Goal: Task Accomplishment & Management: Manage account settings

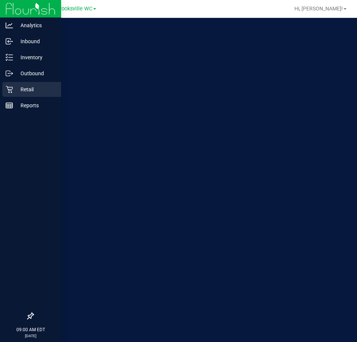
click at [16, 89] on p "Retail" at bounding box center [35, 89] width 45 height 9
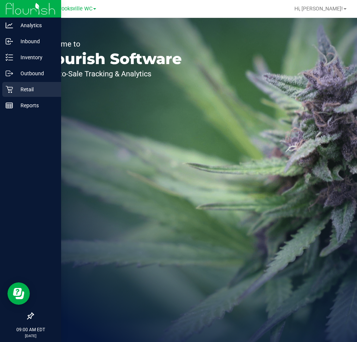
click at [10, 87] on icon at bounding box center [9, 89] width 7 height 7
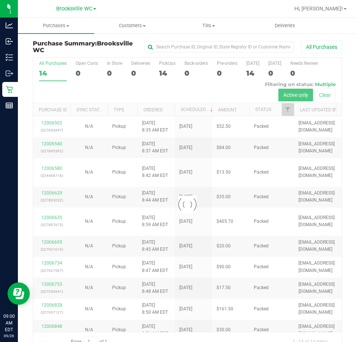
click at [204, 93] on div at bounding box center [187, 204] width 308 height 293
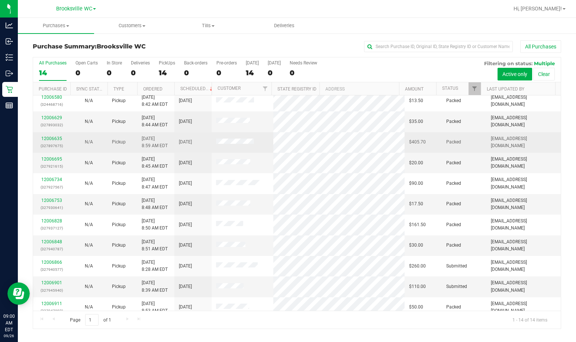
scroll to position [73, 0]
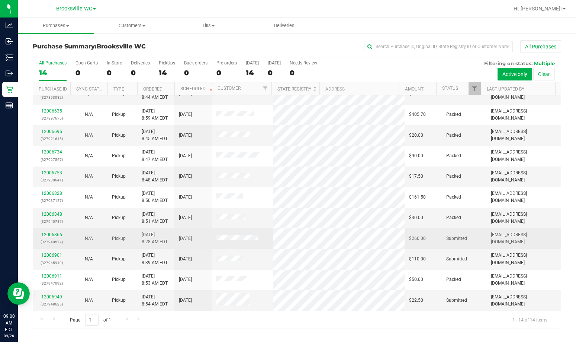
click at [57, 234] on link "12006866" at bounding box center [51, 234] width 21 height 5
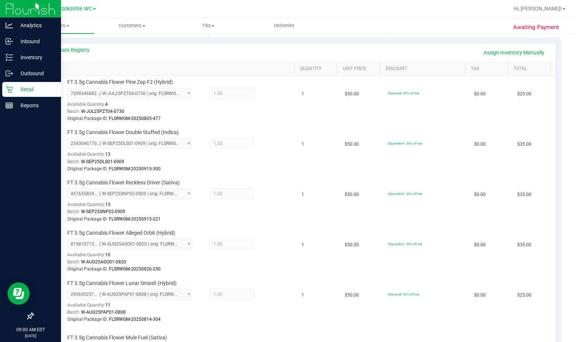
scroll to position [74, 0]
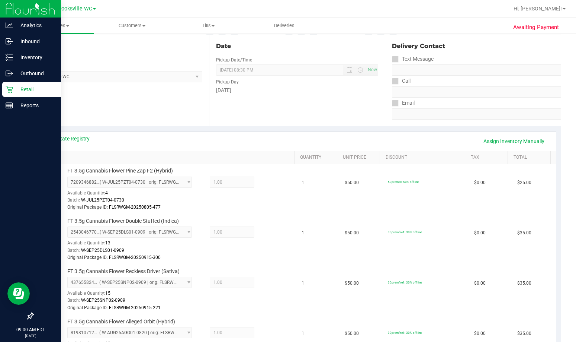
click at [31, 91] on p "Retail" at bounding box center [35, 89] width 45 height 9
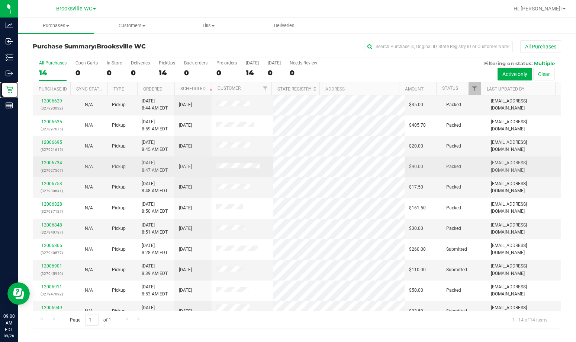
scroll to position [73, 0]
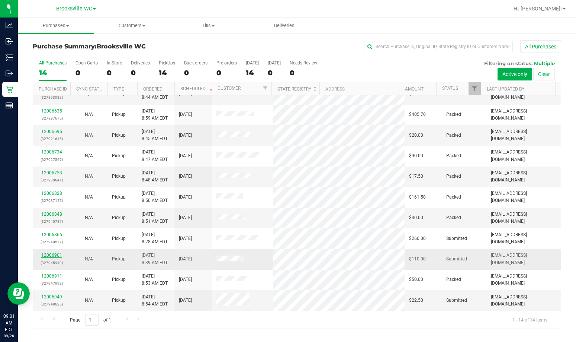
click at [52, 253] on link "12006901" at bounding box center [51, 254] width 21 height 5
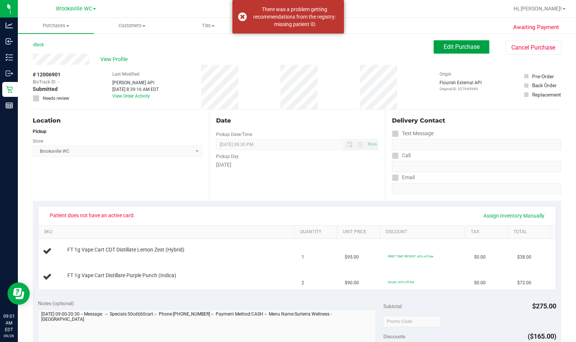
click at [356, 47] on span "Edit Purchase" at bounding box center [462, 46] width 36 height 7
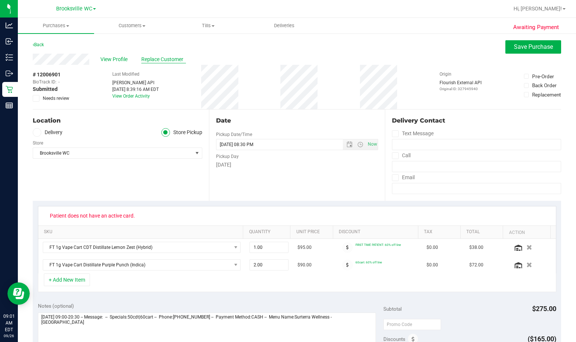
click at [165, 59] on span "Replace Customer" at bounding box center [163, 59] width 45 height 8
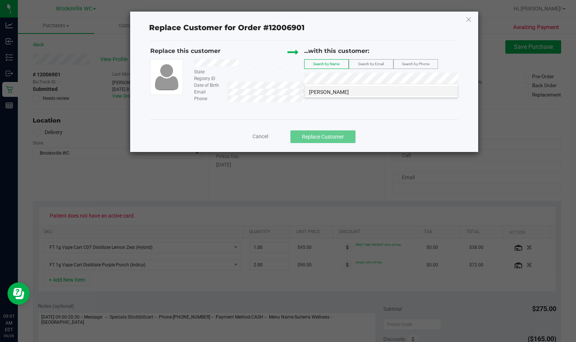
click at [328, 89] on span "Andrew Vitale" at bounding box center [329, 92] width 40 height 6
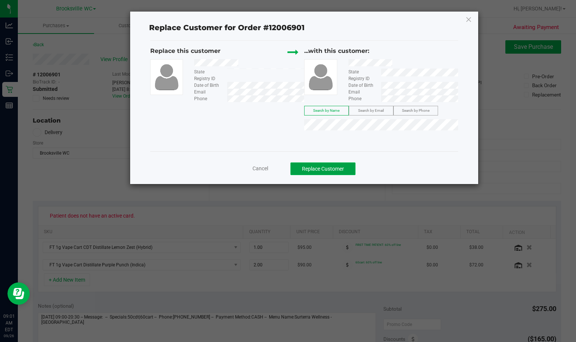
click at [350, 173] on button "Replace Customer" at bounding box center [323, 168] width 65 height 13
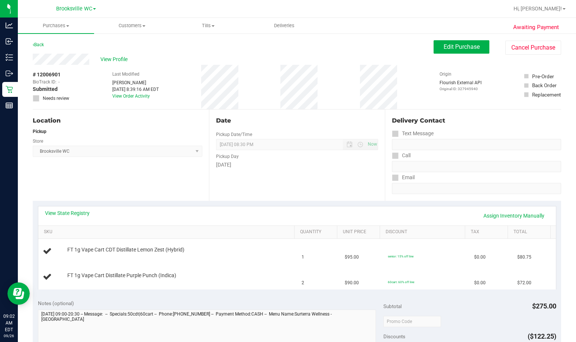
click at [145, 143] on div "Store" at bounding box center [118, 140] width 170 height 11
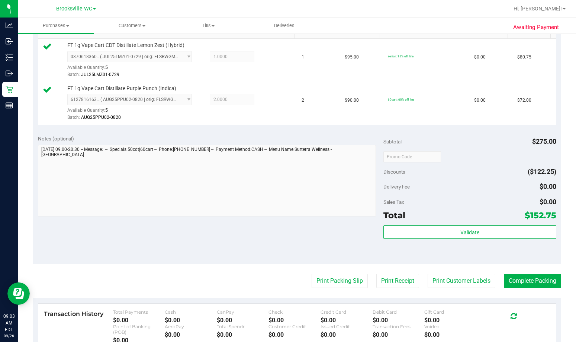
scroll to position [261, 0]
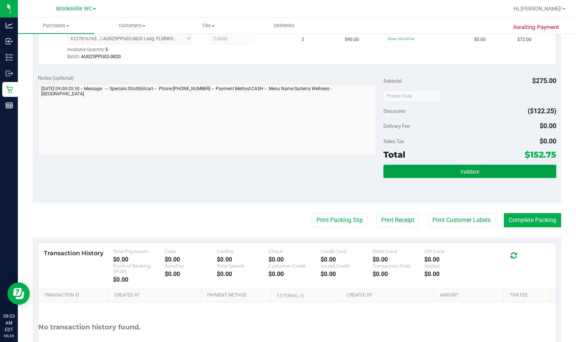
click at [356, 167] on button "Validate" at bounding box center [470, 170] width 173 height 13
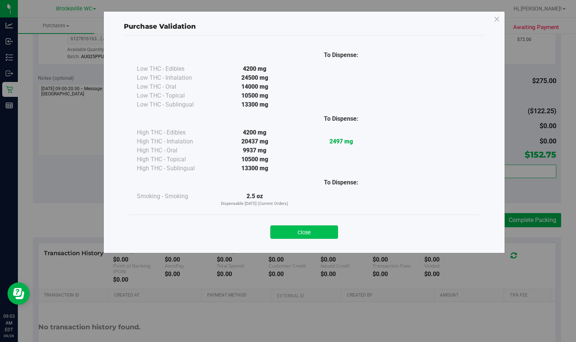
click at [318, 230] on button "Close" at bounding box center [305, 231] width 68 height 13
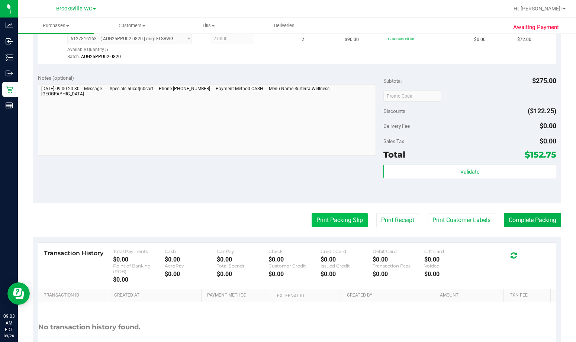
click at [356, 219] on button "Print Packing Slip" at bounding box center [340, 220] width 56 height 14
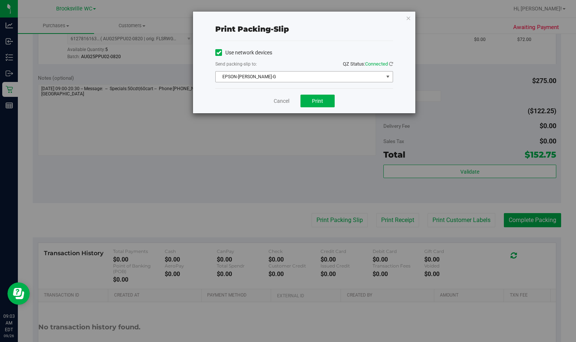
click at [316, 79] on span "EPSON-BECKY-G" at bounding box center [300, 76] width 168 height 10
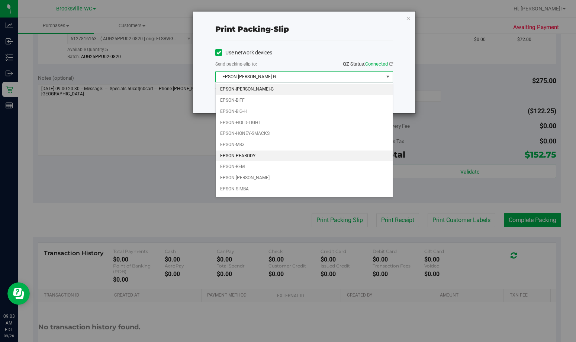
click at [278, 156] on li "EPSON-PEABODY" at bounding box center [304, 155] width 177 height 11
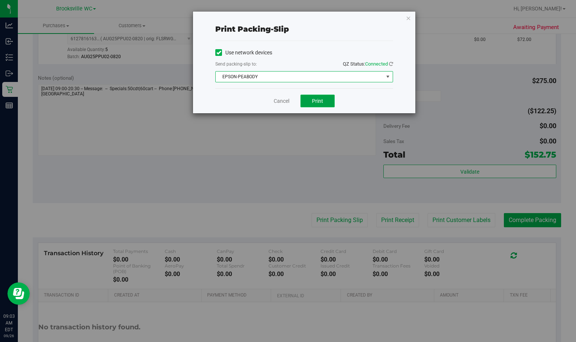
click at [329, 101] on button "Print" at bounding box center [318, 101] width 34 height 13
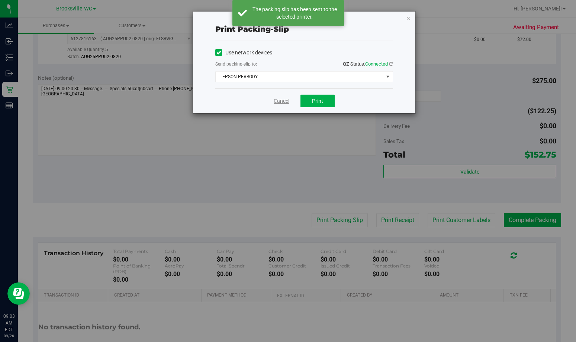
click at [278, 100] on link "Cancel" at bounding box center [282, 101] width 16 height 8
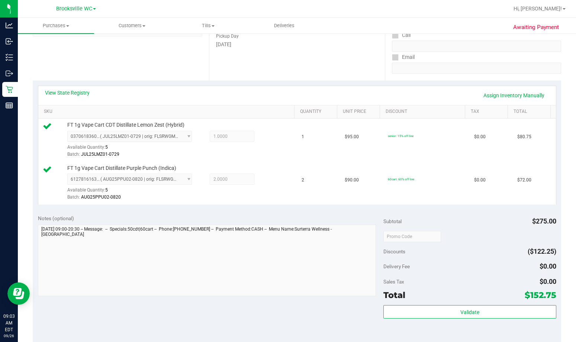
scroll to position [0, 0]
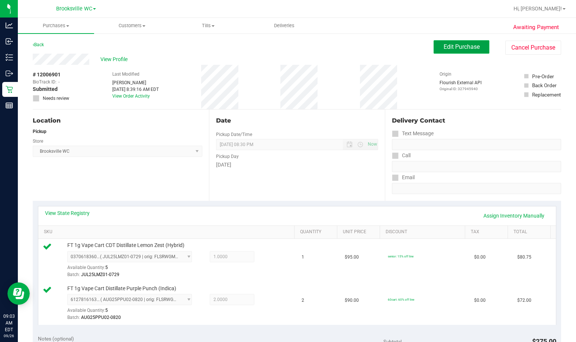
click at [356, 48] on span "Edit Purchase" at bounding box center [462, 46] width 36 height 7
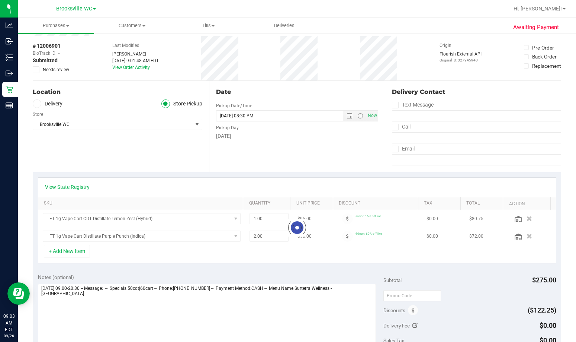
scroll to position [37, 0]
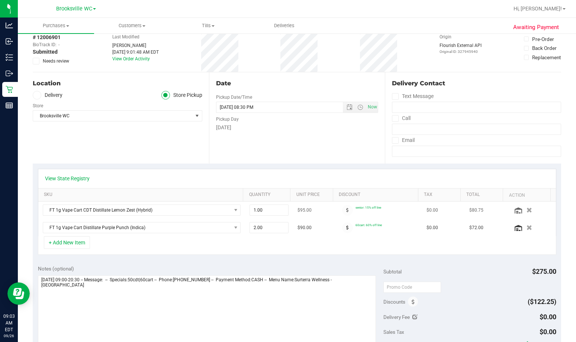
click at [347, 210] on div at bounding box center [348, 210] width 16 height 11
click at [344, 210] on span at bounding box center [347, 210] width 11 height 11
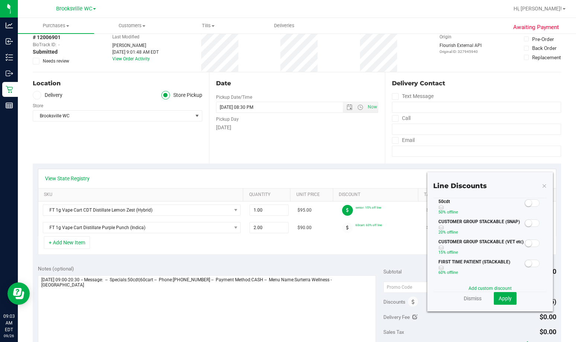
click at [356, 204] on span at bounding box center [532, 202] width 15 height 7
click at [356, 297] on span "Apply" at bounding box center [505, 298] width 13 height 6
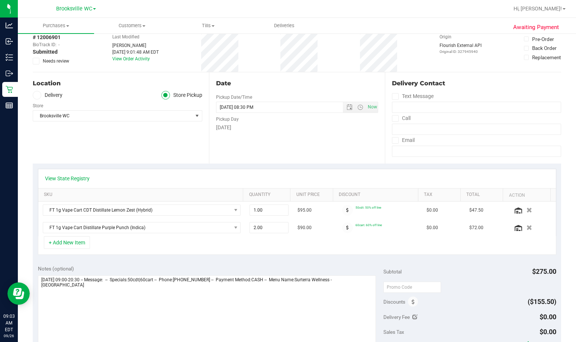
scroll to position [149, 0]
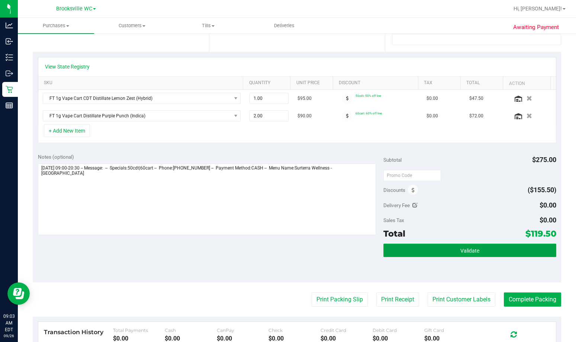
click at [356, 256] on button "Validate" at bounding box center [470, 249] width 173 height 13
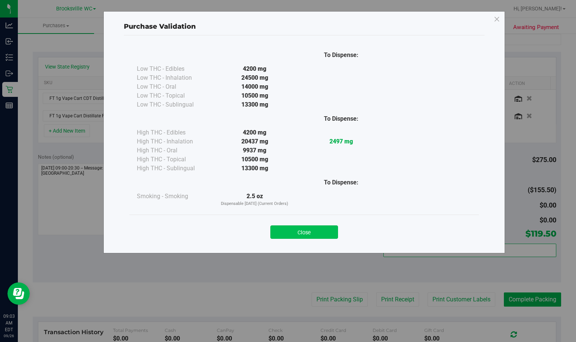
click at [322, 230] on button "Close" at bounding box center [305, 231] width 68 height 13
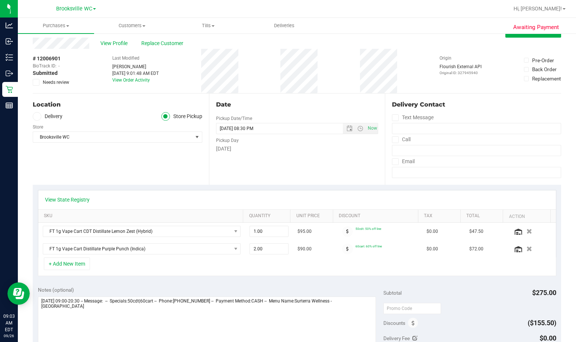
scroll to position [0, 0]
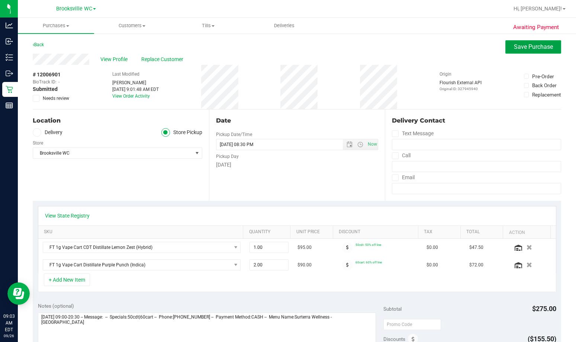
click at [356, 47] on span "Save Purchase" at bounding box center [533, 46] width 39 height 7
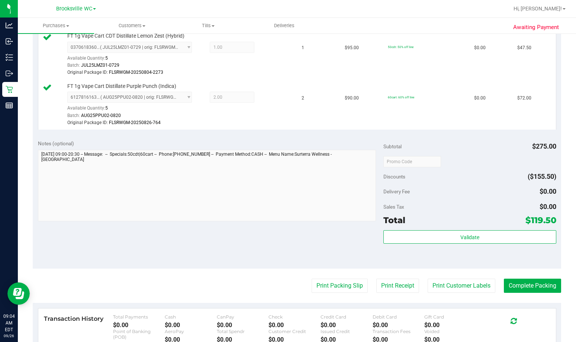
scroll to position [210, 0]
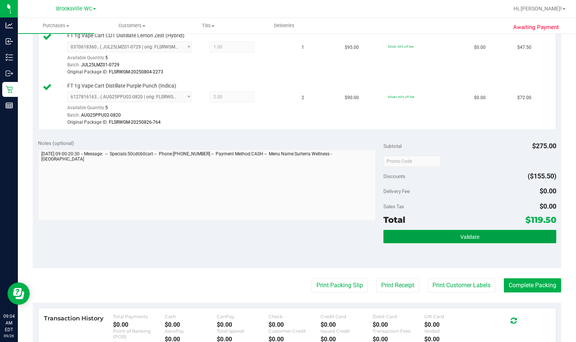
click at [356, 242] on button "Validate" at bounding box center [470, 236] width 173 height 13
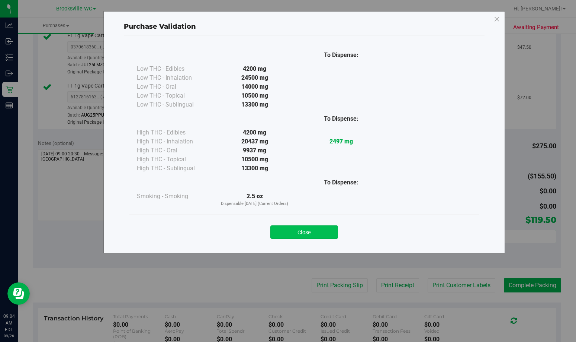
click at [329, 236] on button "Close" at bounding box center [305, 231] width 68 height 13
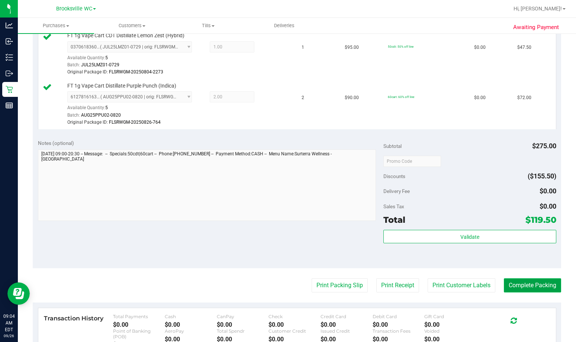
click at [356, 278] on button "Complete Packing" at bounding box center [532, 285] width 57 height 14
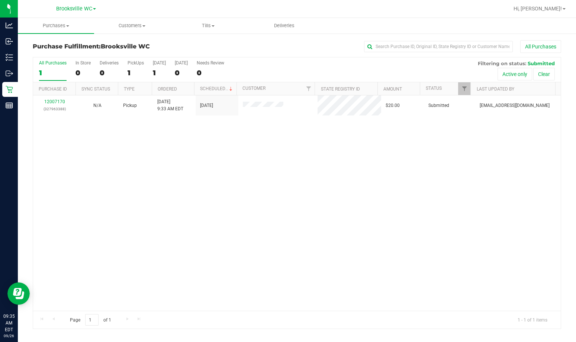
click at [294, 54] on div "Purchase Fulfillment: Brooksville WC All Purchases" at bounding box center [297, 48] width 529 height 16
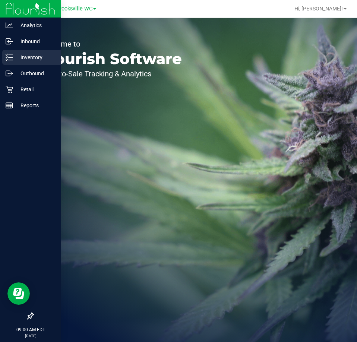
click at [20, 58] on p "Inventory" at bounding box center [35, 57] width 45 height 9
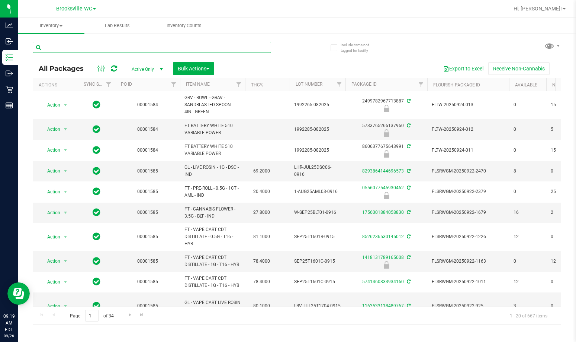
click at [126, 42] on input "text" at bounding box center [152, 47] width 239 height 11
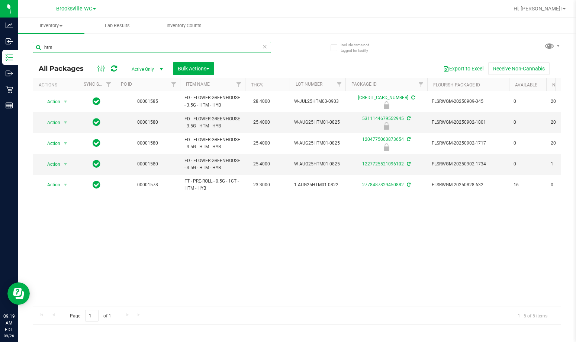
click at [209, 44] on input "htm" at bounding box center [152, 47] width 239 height 11
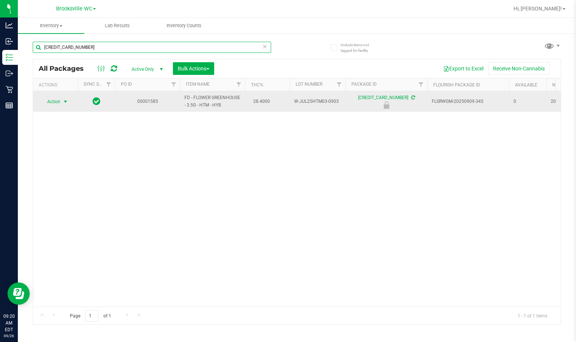
type input "[CREDIT_CARD_NUMBER]"
click at [43, 101] on span "Action" at bounding box center [51, 101] width 20 height 10
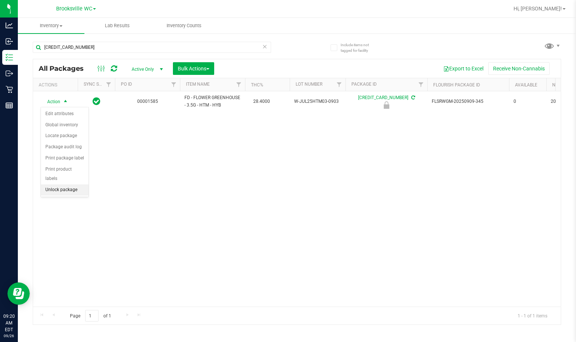
click at [64, 184] on li "Unlock package" at bounding box center [65, 189] width 48 height 11
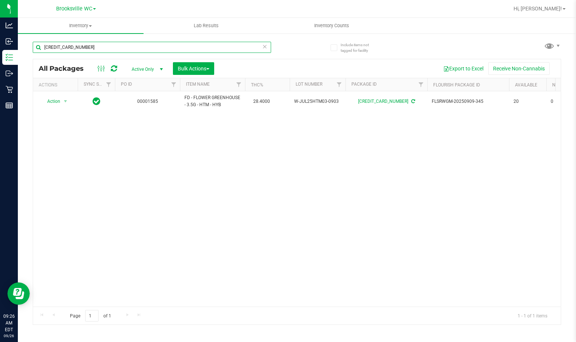
click at [147, 52] on input "2548553281342900" at bounding box center [152, 47] width 239 height 11
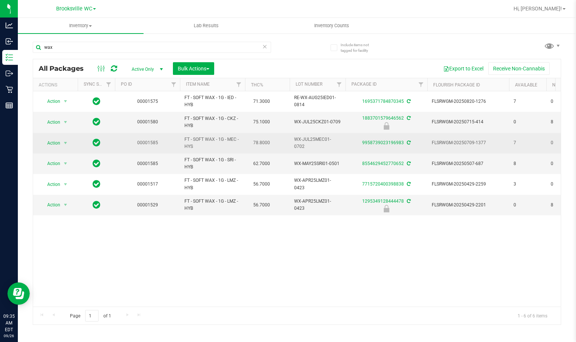
drag, startPoint x: 171, startPoint y: 241, endPoint x: 158, endPoint y: 135, distance: 106.1
click at [171, 239] on div "Action Action Adjust qty Create package Edit attributes Global inventory Locate…" at bounding box center [297, 198] width 528 height 215
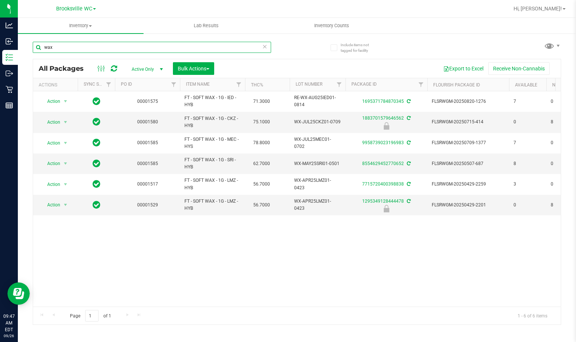
click at [130, 47] on input "wax" at bounding box center [152, 47] width 239 height 11
click at [130, 46] on input "wax" at bounding box center [152, 47] width 239 height 11
click at [130, 45] on input "wax" at bounding box center [152, 47] width 239 height 11
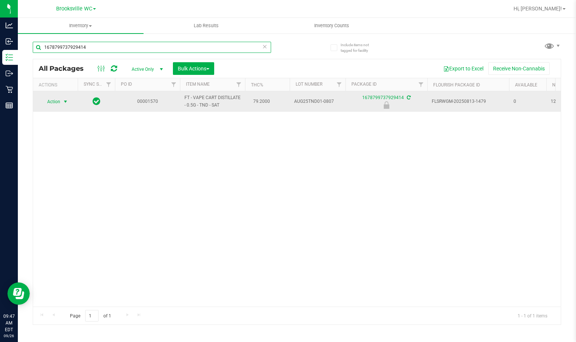
type input "1678799737929414"
click at [67, 100] on span "select" at bounding box center [66, 102] width 6 height 6
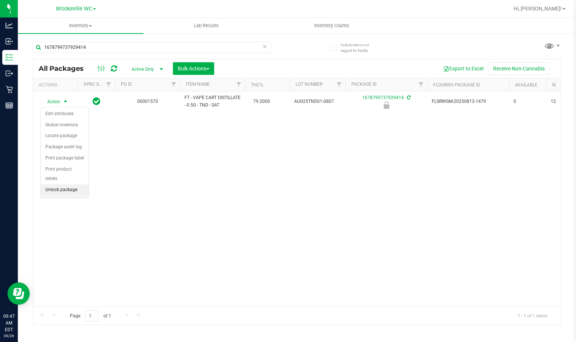
click at [73, 184] on li "Unlock package" at bounding box center [65, 189] width 48 height 11
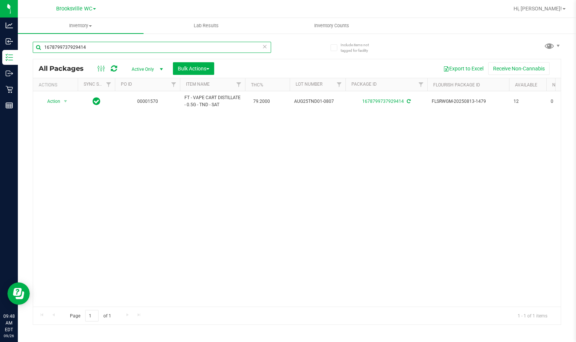
click at [121, 49] on input "1678799737929414" at bounding box center [152, 47] width 239 height 11
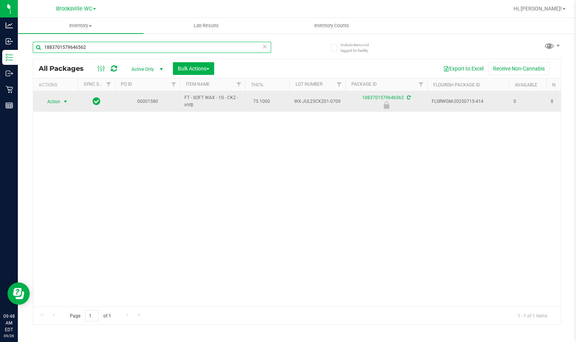
type input "1883701579646562"
click at [62, 99] on span "select" at bounding box center [65, 101] width 9 height 10
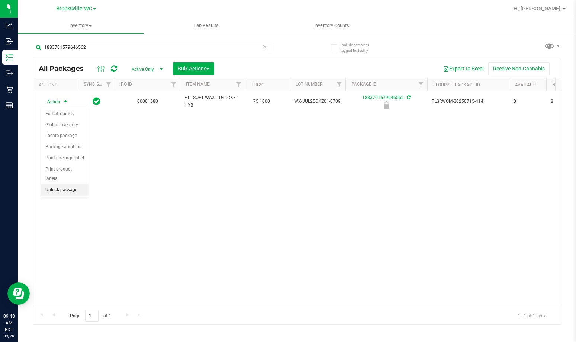
click at [67, 184] on li "Unlock package" at bounding box center [65, 189] width 48 height 11
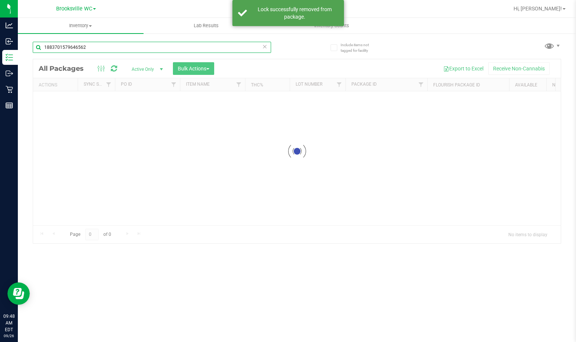
click at [122, 46] on input "1883701579646562" at bounding box center [152, 47] width 239 height 11
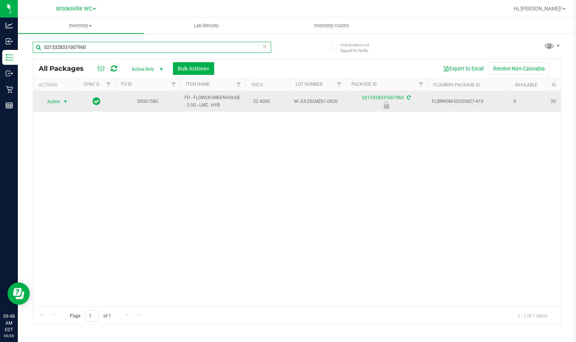
type input "0213328331007960"
click at [50, 101] on span "Action" at bounding box center [51, 101] width 20 height 10
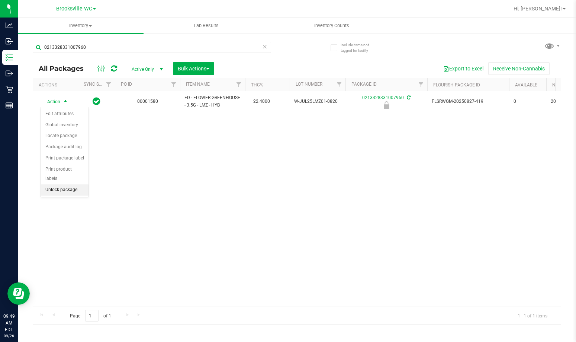
click at [65, 184] on li "Unlock package" at bounding box center [65, 189] width 48 height 11
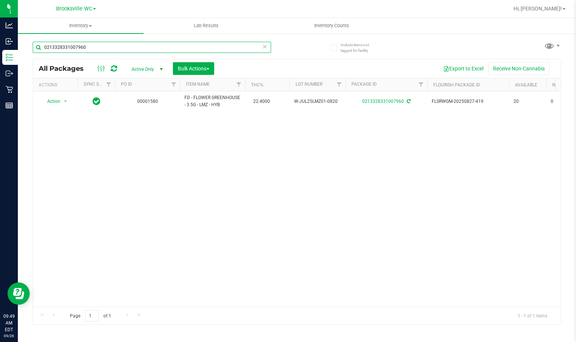
click at [179, 45] on input "0213328331007960" at bounding box center [152, 47] width 239 height 11
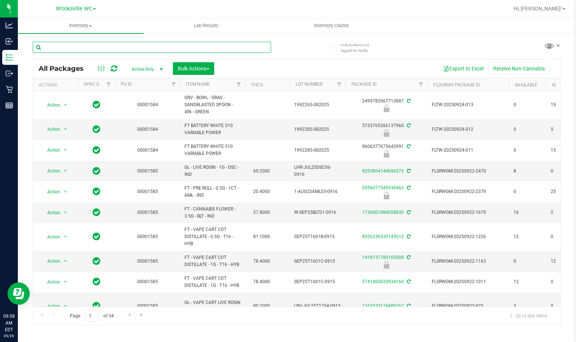
click at [137, 45] on input "text" at bounding box center [152, 47] width 239 height 11
type input "310"
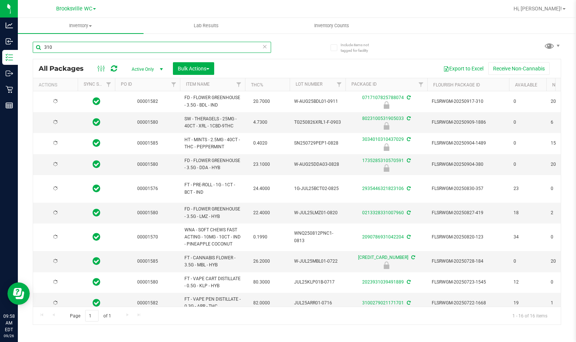
type input "2026-01-27"
type input "2026-08-12"
type input "2026-01-18"
click at [168, 46] on input "310" at bounding box center [152, 47] width 239 height 11
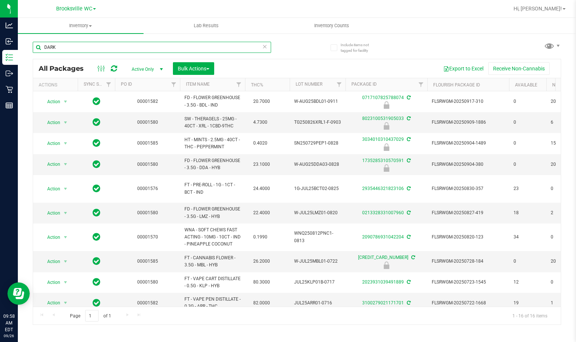
type input "DARK"
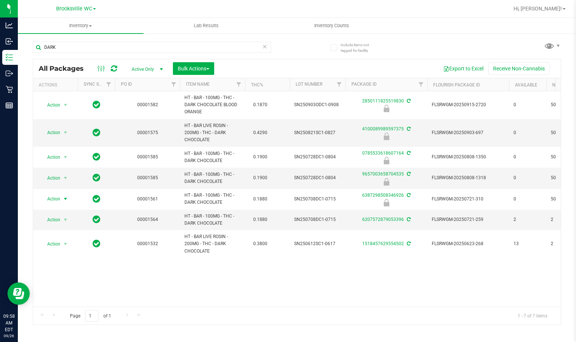
drag, startPoint x: 59, startPoint y: 197, endPoint x: 83, endPoint y: 214, distance: 29.9
click at [59, 197] on span "Action" at bounding box center [51, 199] width 20 height 10
click at [66, 282] on li "Unlock package" at bounding box center [65, 287] width 48 height 11
click at [198, 54] on div "DARK" at bounding box center [152, 50] width 239 height 17
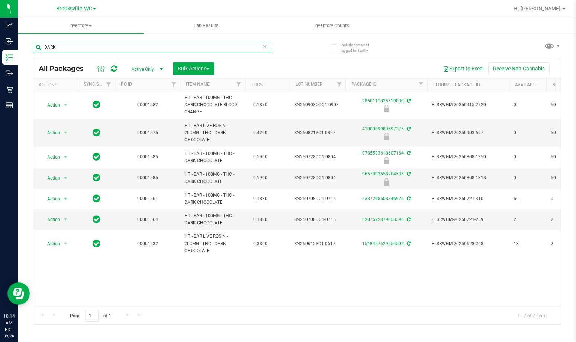
click at [84, 44] on input "DARK" at bounding box center [152, 47] width 239 height 11
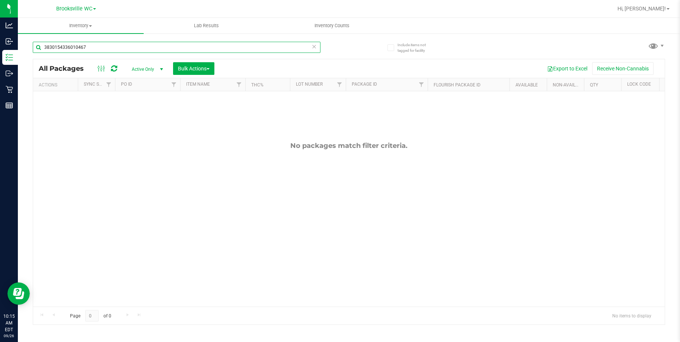
type input "3830154336010467"
click at [143, 66] on span "Active Only" at bounding box center [145, 69] width 41 height 10
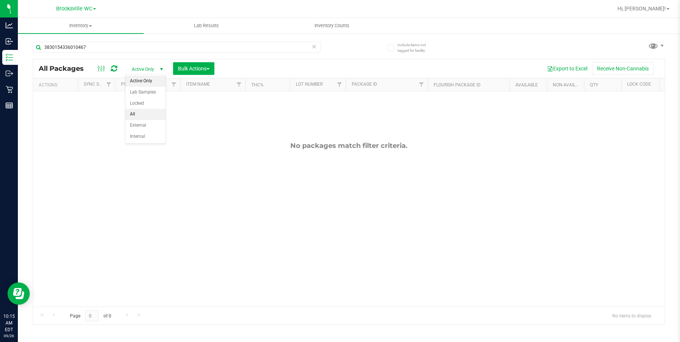
click at [144, 110] on li "All" at bounding box center [145, 114] width 40 height 11
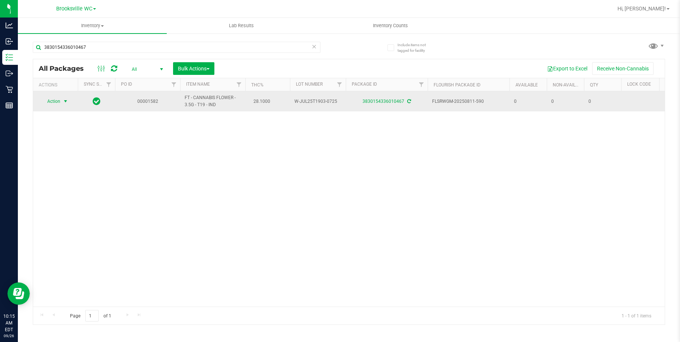
click at [47, 102] on span "Action" at bounding box center [51, 101] width 20 height 10
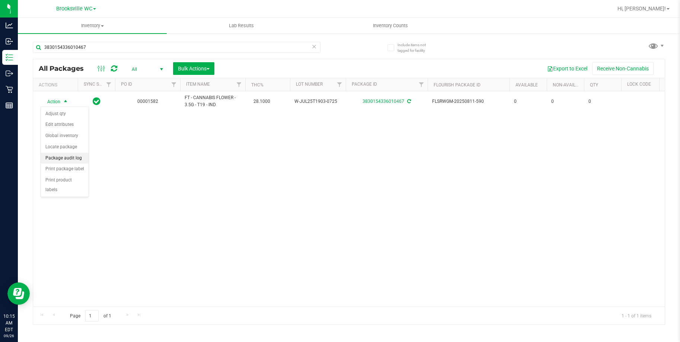
click at [81, 156] on li "Package audit log" at bounding box center [65, 158] width 48 height 11
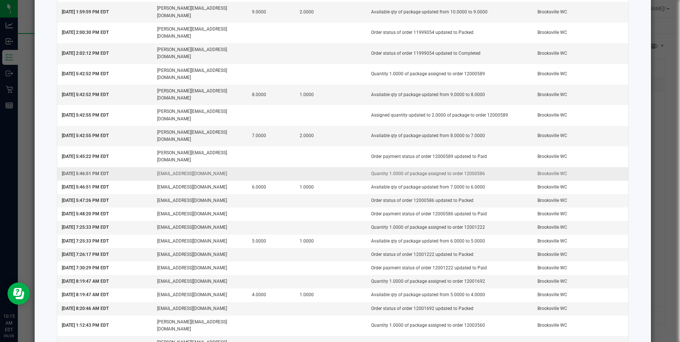
scroll to position [799, 0]
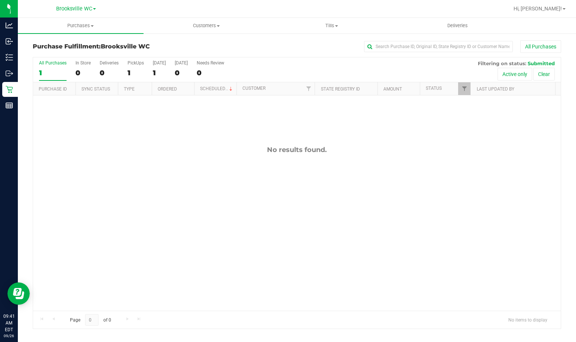
click at [89, 144] on div "No results found." at bounding box center [297, 227] width 528 height 265
drag, startPoint x: 169, startPoint y: 163, endPoint x: 162, endPoint y: 149, distance: 15.6
click at [169, 163] on div "No results found." at bounding box center [297, 227] width 528 height 265
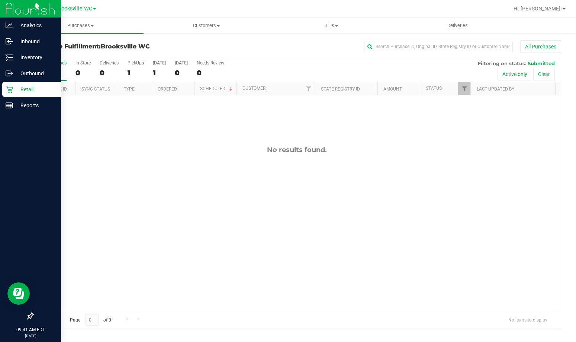
click at [9, 91] on icon at bounding box center [9, 89] width 7 height 7
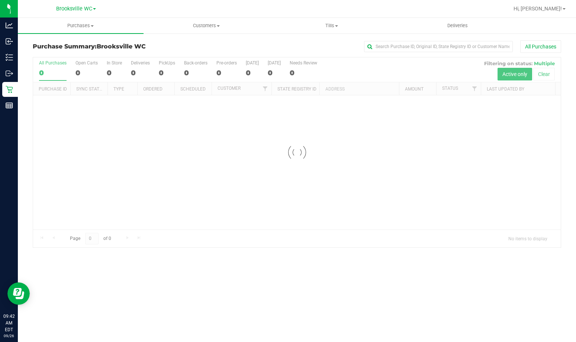
click at [172, 46] on h3 "Purchase Summary: Brooksville WC" at bounding box center [121, 46] width 176 height 7
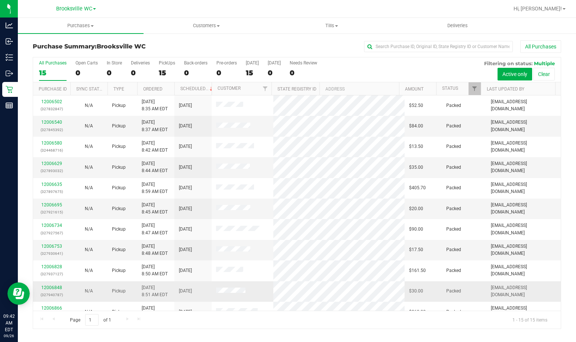
scroll to position [94, 0]
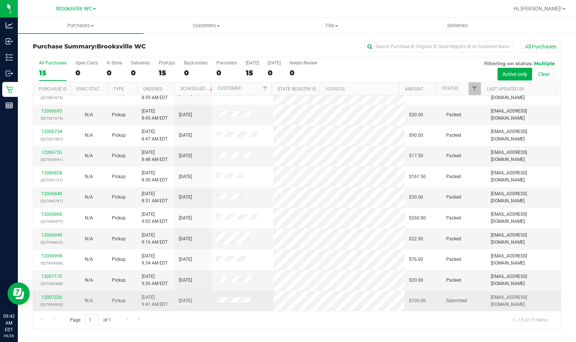
click at [50, 300] on div "12007226 (327965993)" at bounding box center [52, 301] width 28 height 14
click at [49, 298] on link "12007226" at bounding box center [51, 296] width 21 height 5
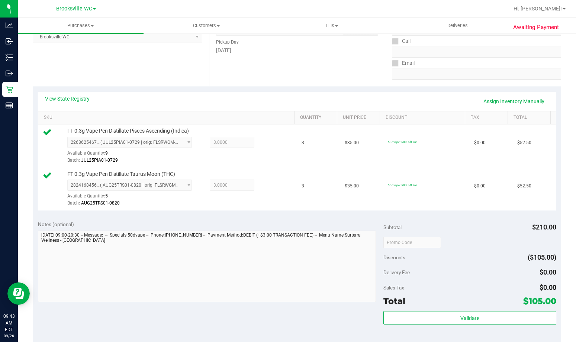
scroll to position [261, 0]
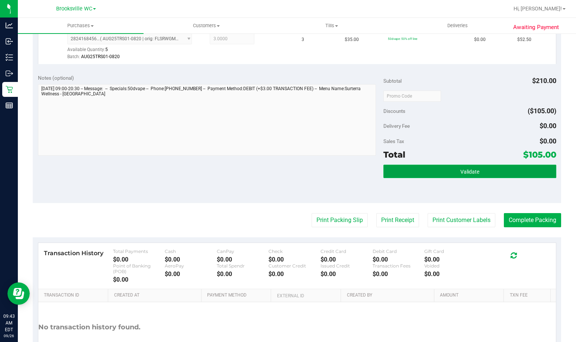
click at [512, 176] on button "Validate" at bounding box center [470, 170] width 173 height 13
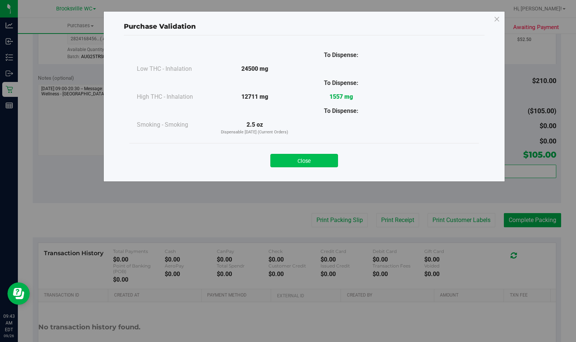
click at [317, 161] on button "Close" at bounding box center [305, 160] width 68 height 13
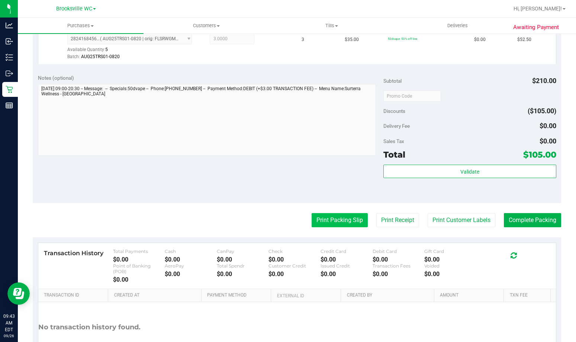
click at [339, 219] on button "Print Packing Slip" at bounding box center [340, 220] width 56 height 14
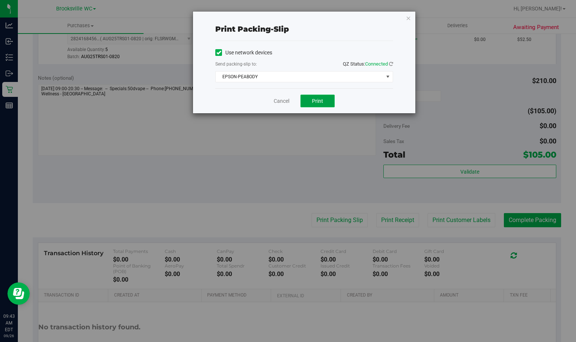
click at [324, 105] on button "Print" at bounding box center [318, 101] width 34 height 13
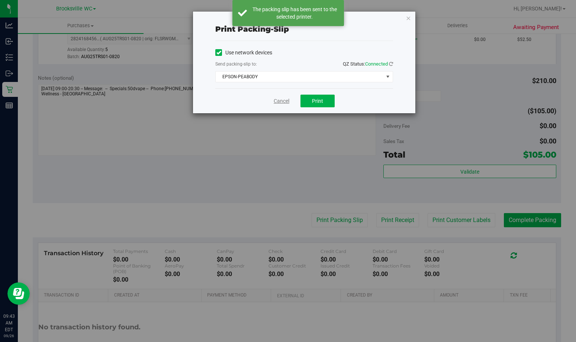
click at [278, 100] on link "Cancel" at bounding box center [282, 101] width 16 height 8
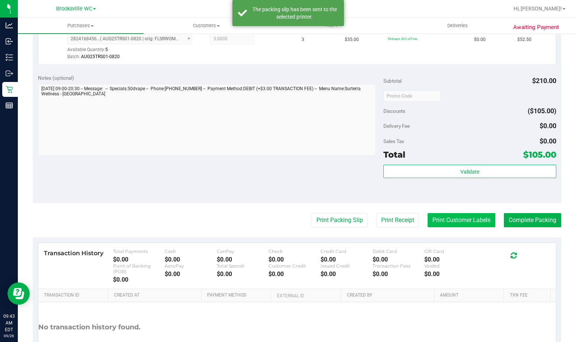
click at [456, 223] on button "Print Customer Labels" at bounding box center [462, 220] width 68 height 14
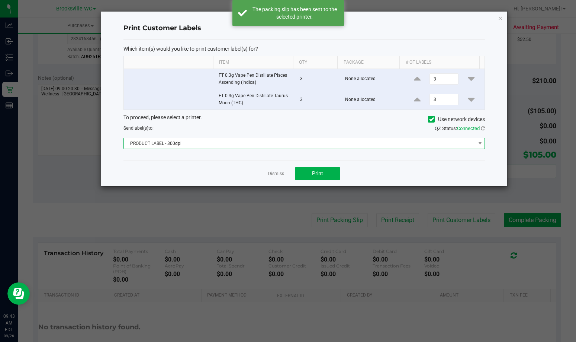
click at [191, 144] on span "PRODUCT LABEL - 300dpi" at bounding box center [300, 143] width 352 height 10
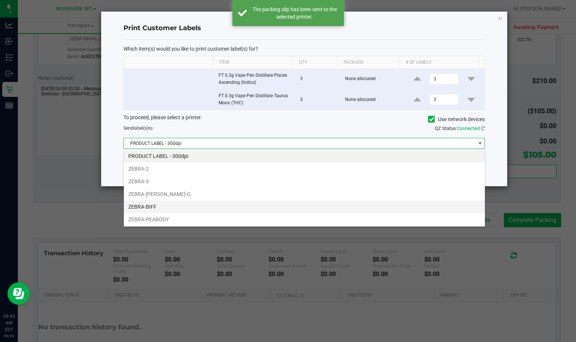
scroll to position [1, 0]
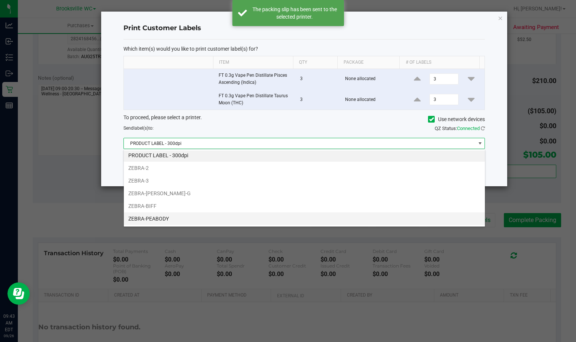
click at [194, 216] on li "ZEBRA-PEABODY" at bounding box center [304, 218] width 361 height 13
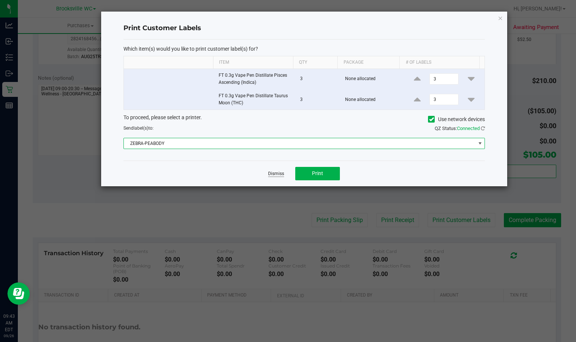
click at [277, 173] on link "Dismiss" at bounding box center [276, 173] width 16 height 6
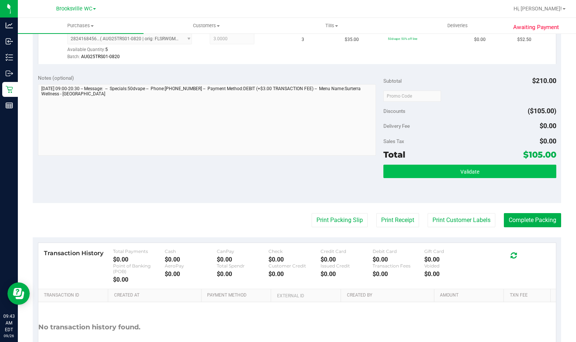
click at [526, 178] on div "Validate" at bounding box center [470, 171] width 173 height 14
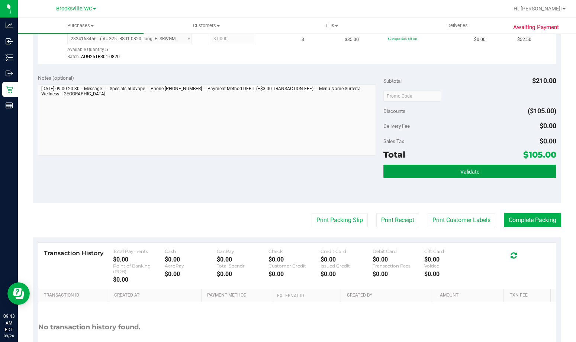
click at [500, 176] on button "Validate" at bounding box center [470, 170] width 173 height 13
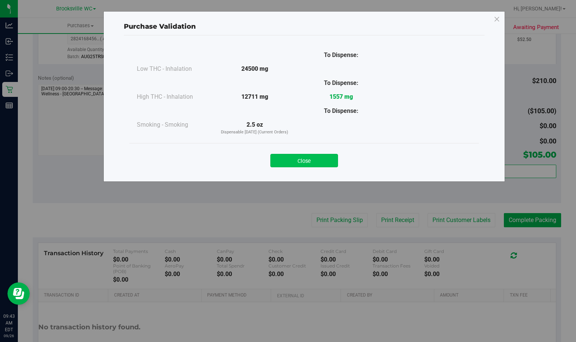
click at [319, 162] on button "Close" at bounding box center [305, 160] width 68 height 13
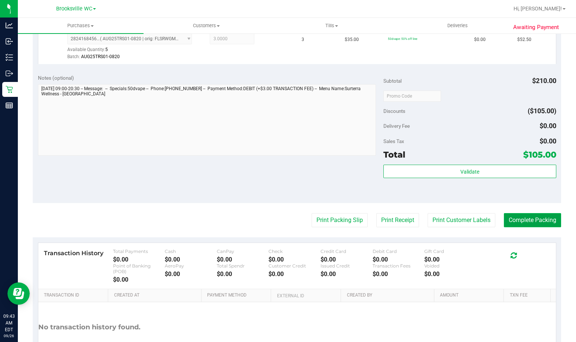
click at [543, 223] on button "Complete Packing" at bounding box center [532, 220] width 57 height 14
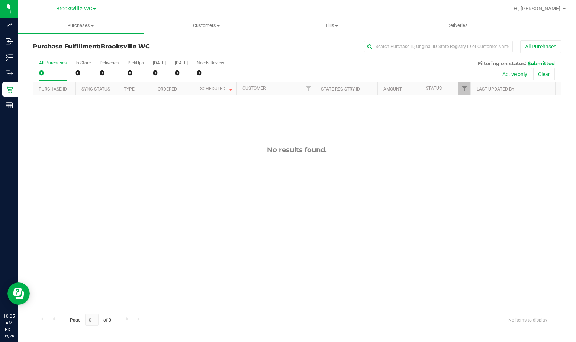
click at [156, 182] on div "No results found." at bounding box center [297, 227] width 528 height 265
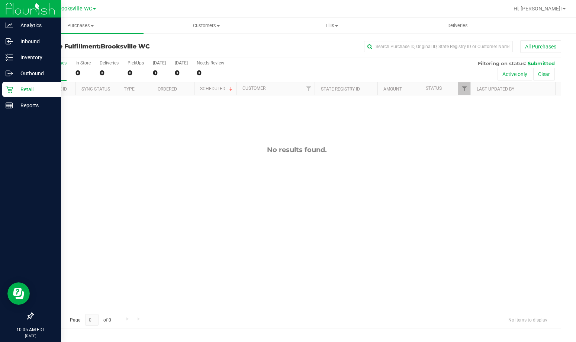
click at [10, 91] on icon at bounding box center [9, 89] width 7 height 7
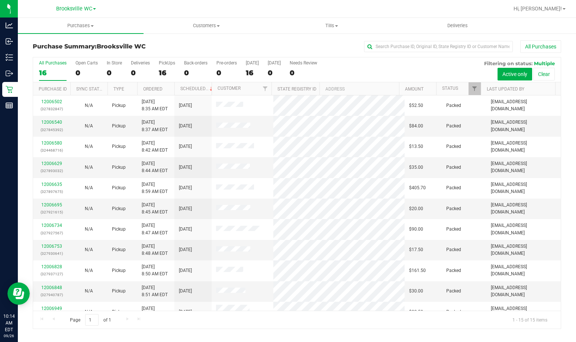
click at [165, 41] on div "Purchase Summary: Brooksville WC All Purchases" at bounding box center [297, 48] width 529 height 16
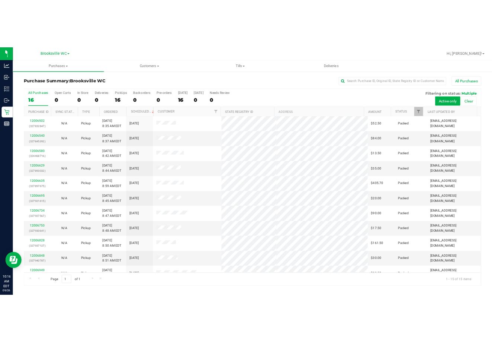
scroll to position [94, 0]
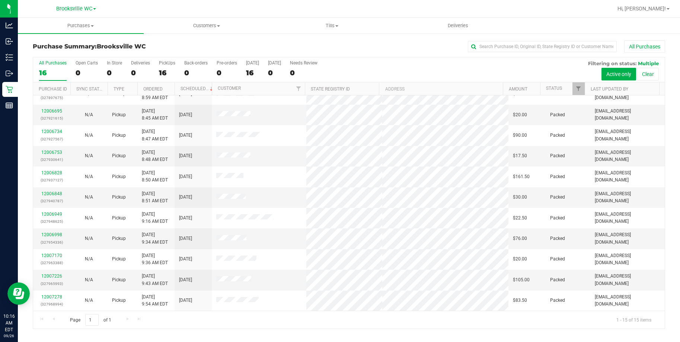
click at [398, 60] on div "All Purchases 16 Open Carts 0 In Store 0 Deliveries 0 PickUps 16 Back-orders 0 …" at bounding box center [349, 60] width 632 height 6
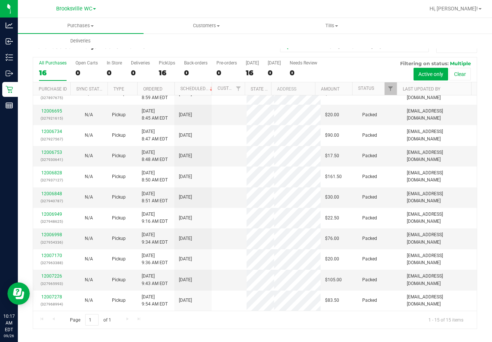
scroll to position [0, 0]
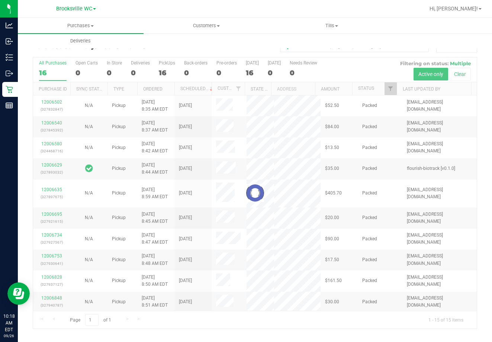
click at [146, 53] on div "Purchase Summary: Brooksville WC All Purchases" at bounding box center [255, 48] width 445 height 16
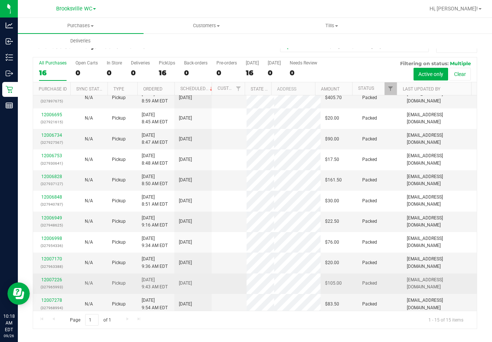
scroll to position [108, 0]
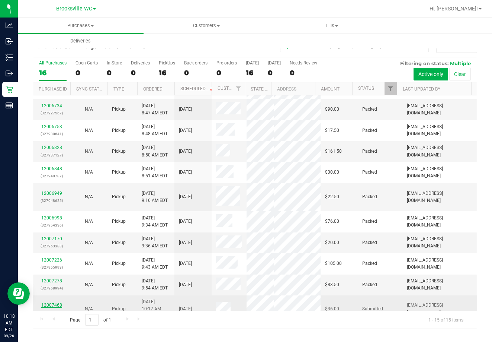
click at [46, 302] on link "12007468" at bounding box center [51, 304] width 21 height 5
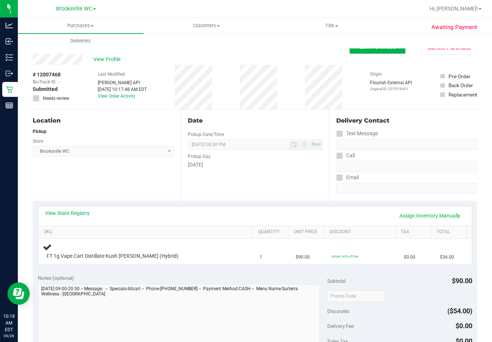
click at [77, 206] on div "View State Registry Assign Inventory Manually" at bounding box center [255, 215] width 434 height 19
click at [82, 211] on link "View State Registry" at bounding box center [67, 212] width 45 height 7
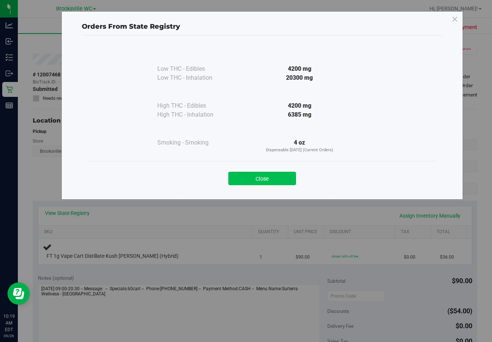
click at [272, 181] on button "Close" at bounding box center [263, 178] width 68 height 13
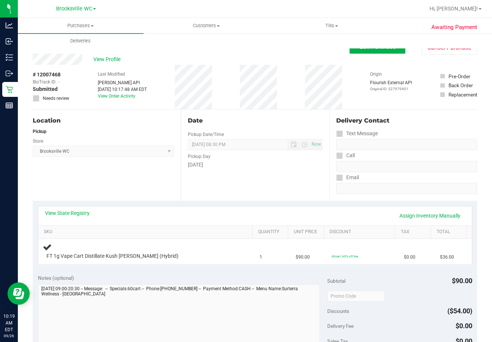
drag, startPoint x: 280, startPoint y: 174, endPoint x: 309, endPoint y: 169, distance: 29.4
click at [281, 174] on div "Date Pickup Date/Time 09/26/2025 Now 09/26/2025 08:30 PM Now Pickup Day Friday" at bounding box center [255, 154] width 148 height 91
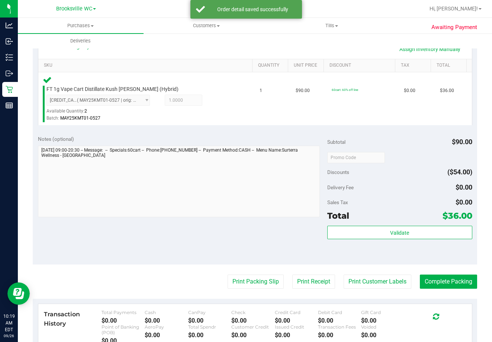
scroll to position [223, 0]
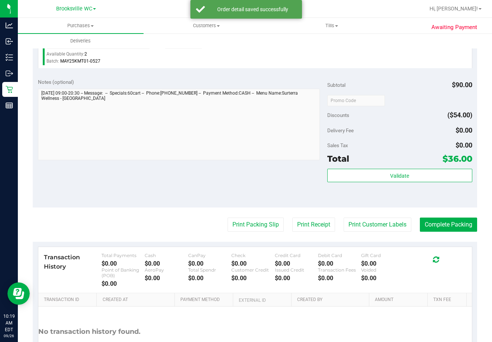
click at [398, 183] on div "Validate" at bounding box center [400, 185] width 145 height 33
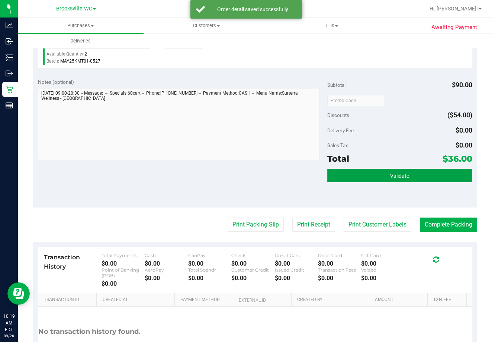
click at [401, 182] on button "Validate" at bounding box center [400, 175] width 145 height 13
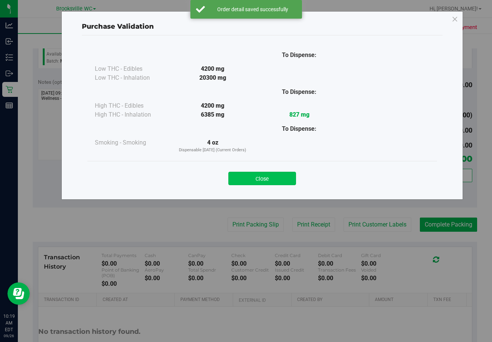
click at [270, 181] on button "Close" at bounding box center [263, 178] width 68 height 13
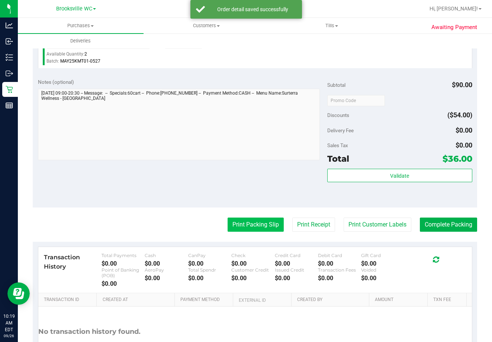
click at [261, 221] on button "Print Packing Slip" at bounding box center [256, 224] width 56 height 14
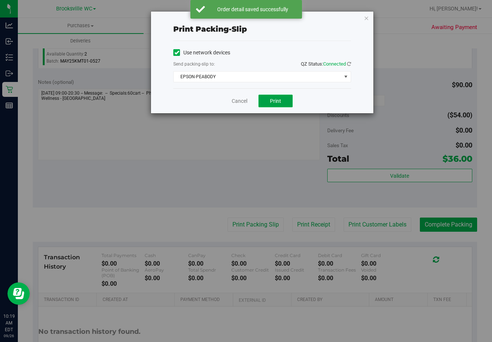
click at [281, 99] on button "Print" at bounding box center [276, 101] width 34 height 13
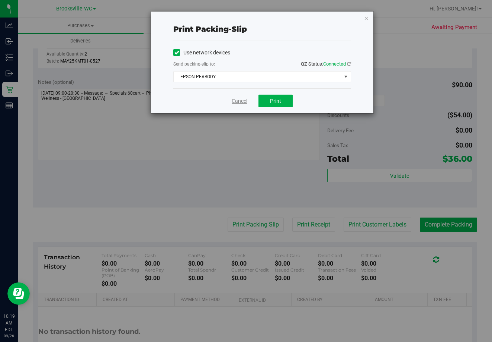
click at [242, 103] on link "Cancel" at bounding box center [240, 101] width 16 height 8
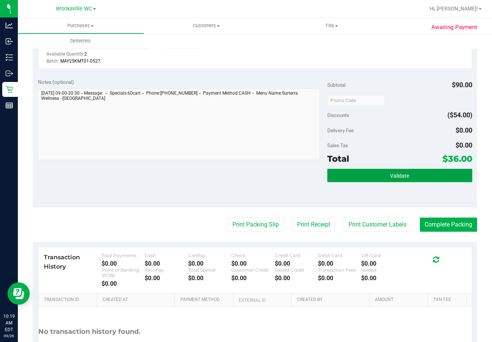
click at [410, 182] on button "Validate" at bounding box center [400, 175] width 145 height 13
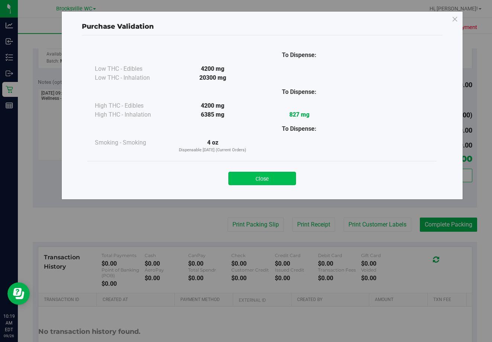
click at [272, 177] on button "Close" at bounding box center [263, 178] width 68 height 13
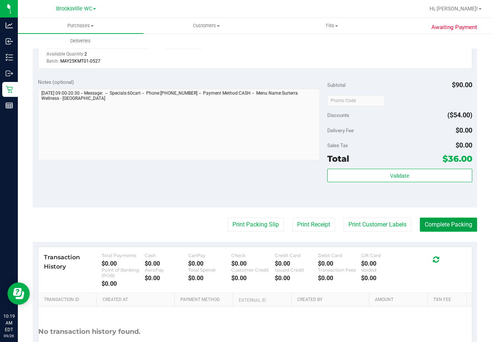
click at [446, 223] on button "Complete Packing" at bounding box center [448, 224] width 57 height 14
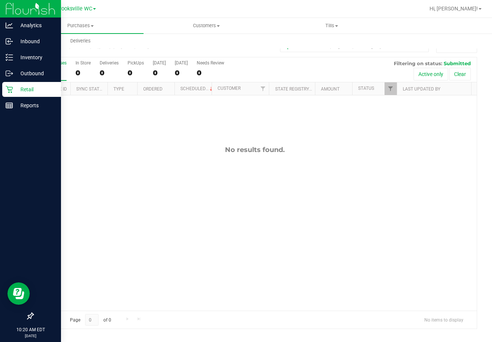
click at [19, 93] on p "Retail" at bounding box center [35, 89] width 45 height 9
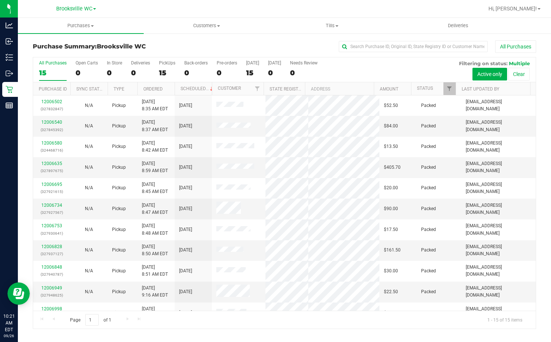
click at [173, 48] on h3 "Purchase Summary: Brooksville WC" at bounding box center [117, 46] width 168 height 7
click at [172, 44] on h3 "Purchase Summary: Brooksville WC" at bounding box center [117, 46] width 168 height 7
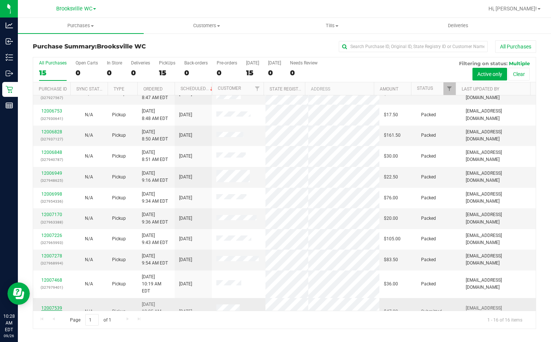
click at [51, 305] on link "12007539" at bounding box center [51, 307] width 21 height 5
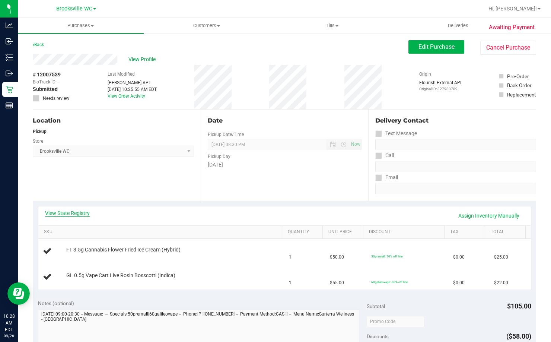
click at [68, 214] on link "View State Registry" at bounding box center [67, 212] width 45 height 7
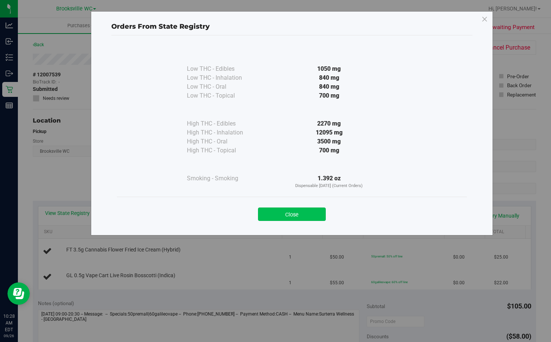
click at [294, 217] on button "Close" at bounding box center [292, 213] width 68 height 13
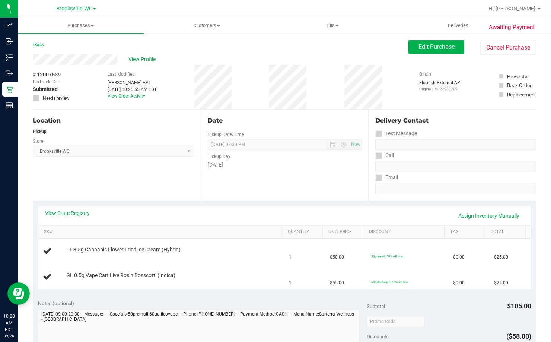
click at [298, 190] on div "Date Pickup Date/Time 09/26/2025 Now 09/26/2025 08:30 PM Now Pickup Day Friday" at bounding box center [285, 154] width 168 height 91
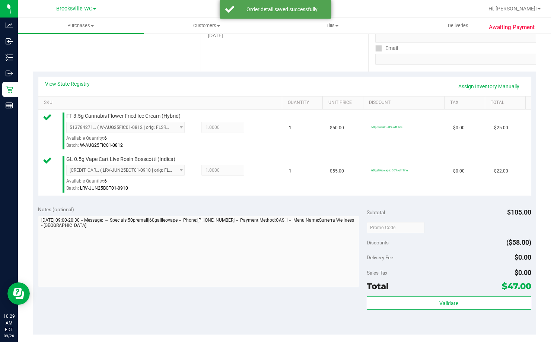
scroll to position [223, 0]
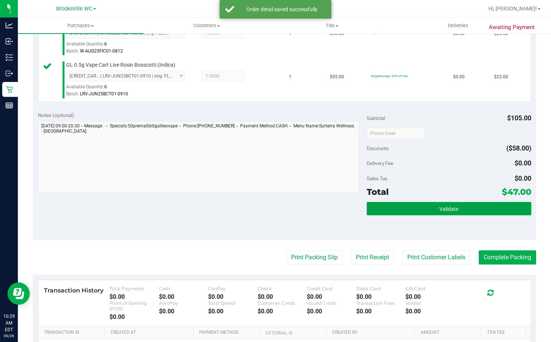
click at [433, 208] on button "Validate" at bounding box center [449, 208] width 164 height 13
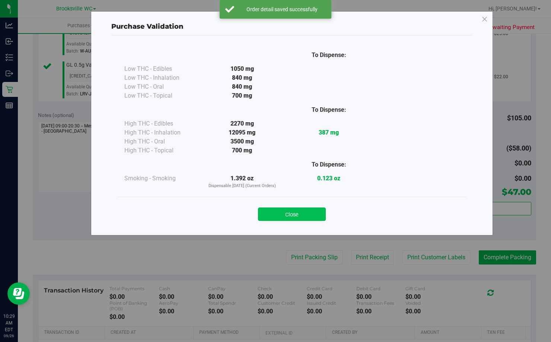
click at [312, 215] on button "Close" at bounding box center [292, 213] width 68 height 13
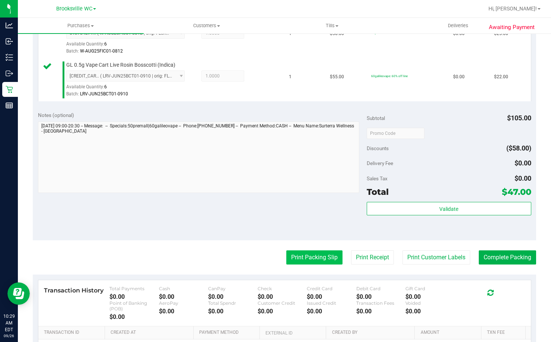
click at [316, 250] on button "Print Packing Slip" at bounding box center [314, 257] width 56 height 14
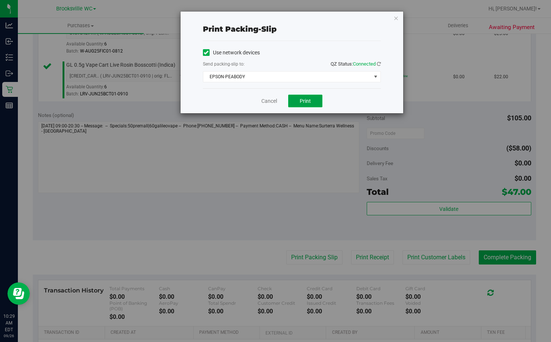
click at [307, 98] on span "Print" at bounding box center [305, 101] width 11 height 6
click at [267, 99] on link "Cancel" at bounding box center [269, 101] width 16 height 8
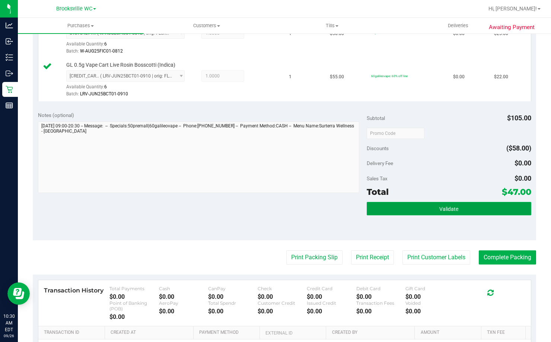
click at [462, 204] on button "Validate" at bounding box center [449, 208] width 164 height 13
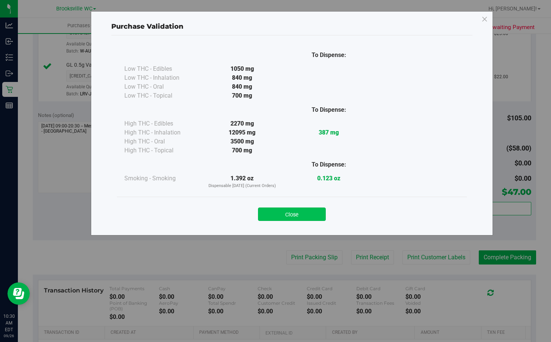
click at [311, 210] on button "Close" at bounding box center [292, 213] width 68 height 13
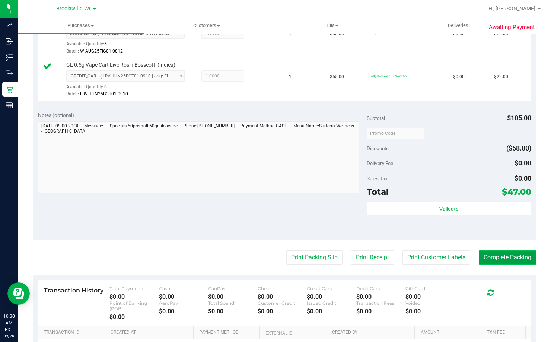
click at [496, 261] on button "Complete Packing" at bounding box center [507, 257] width 57 height 14
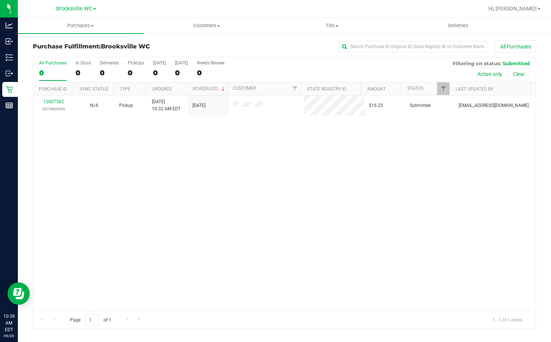
click at [143, 176] on div "12007582 (327983304) N/A Pickup 9/26/2025 10:32 AM EDT 9/26/2025 $16.25 Submitt…" at bounding box center [284, 202] width 502 height 215
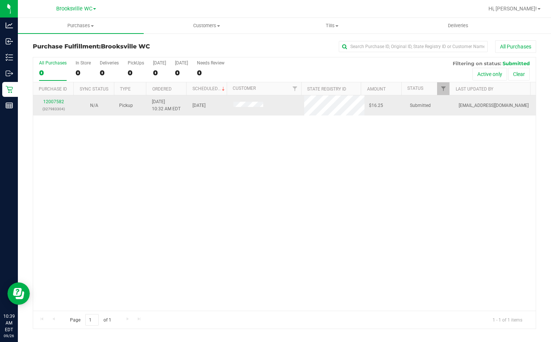
click at [56, 99] on div "12007582 (327983304)" at bounding box center [54, 105] width 32 height 14
click at [53, 102] on link "12007582" at bounding box center [53, 101] width 21 height 5
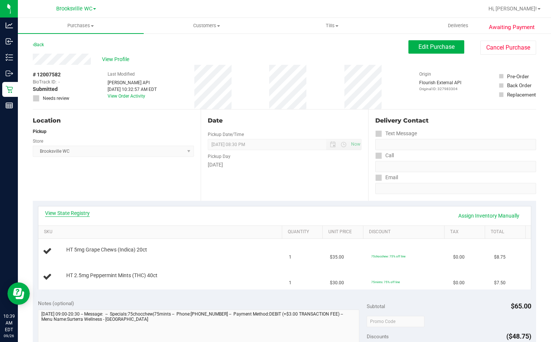
click at [62, 212] on link "View State Registry" at bounding box center [67, 212] width 45 height 7
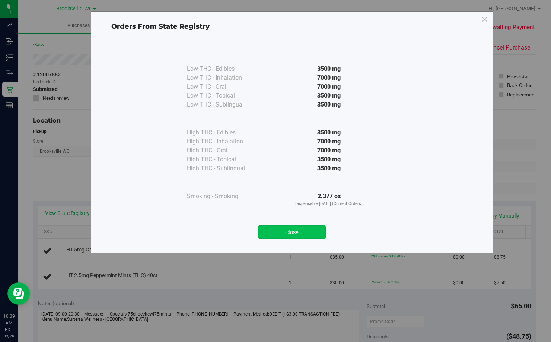
click at [304, 230] on button "Close" at bounding box center [292, 231] width 68 height 13
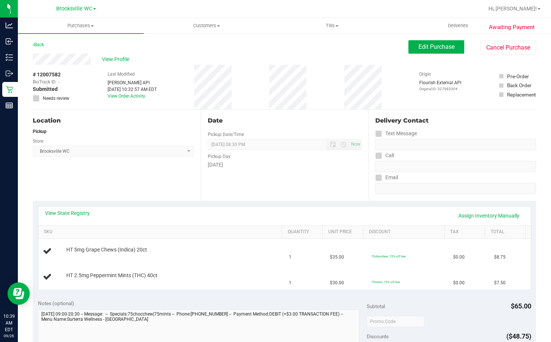
click at [298, 195] on div "Date Pickup Date/Time 09/26/2025 Now 09/26/2025 08:30 PM Now Pickup Day Friday" at bounding box center [285, 154] width 168 height 91
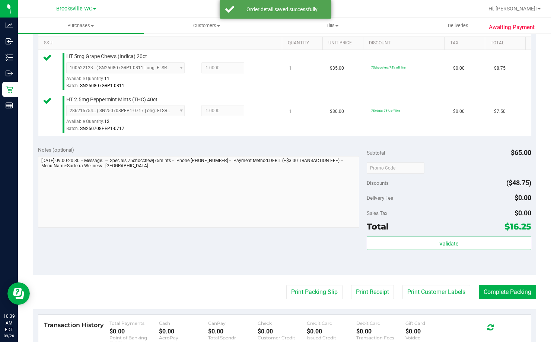
scroll to position [223, 0]
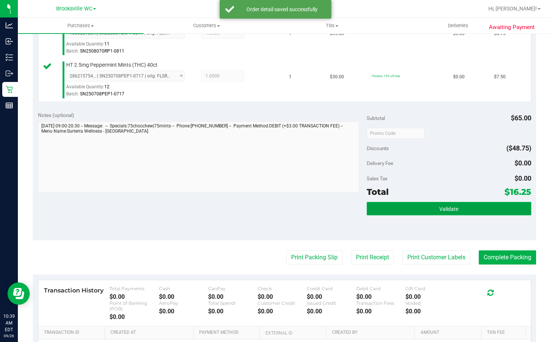
click at [444, 204] on button "Validate" at bounding box center [449, 208] width 164 height 13
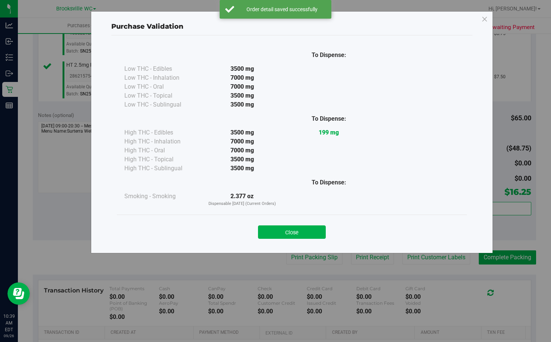
drag, startPoint x: 318, startPoint y: 233, endPoint x: 316, endPoint y: 239, distance: 7.1
click at [317, 233] on button "Close" at bounding box center [292, 231] width 68 height 13
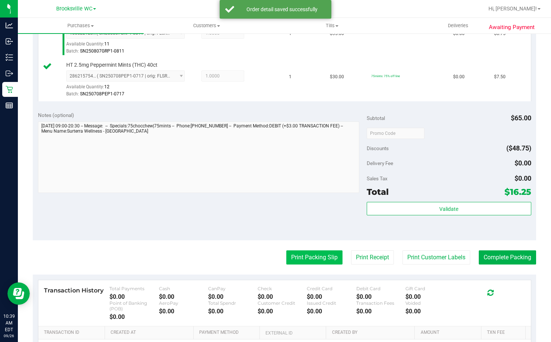
click at [312, 258] on button "Print Packing Slip" at bounding box center [314, 257] width 56 height 14
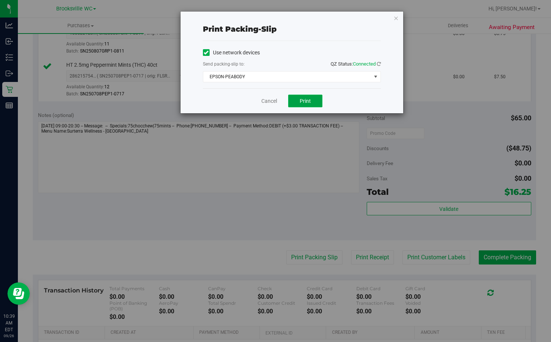
click at [306, 102] on span "Print" at bounding box center [305, 101] width 11 height 6
click at [266, 102] on link "Cancel" at bounding box center [269, 101] width 16 height 8
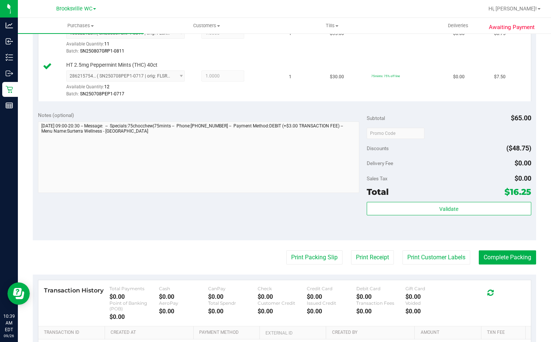
click at [475, 194] on div "Total $16.25" at bounding box center [449, 191] width 164 height 13
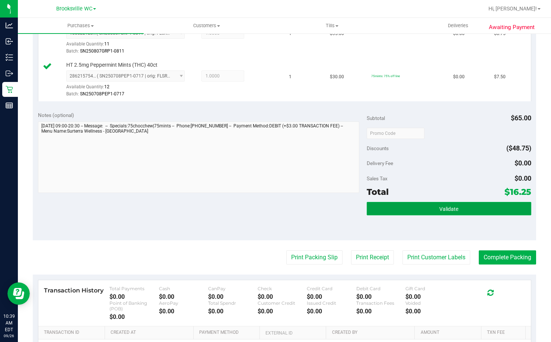
click at [459, 205] on button "Validate" at bounding box center [449, 208] width 164 height 13
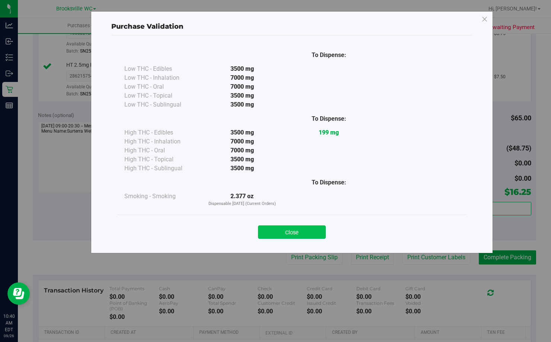
click at [312, 232] on button "Close" at bounding box center [292, 231] width 68 height 13
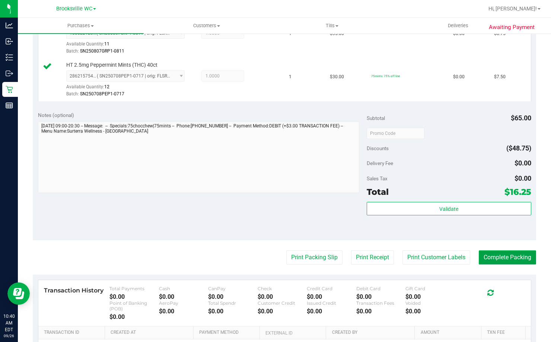
click at [509, 259] on button "Complete Packing" at bounding box center [507, 257] width 57 height 14
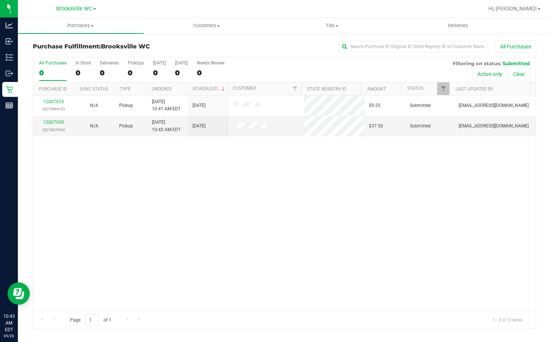
click at [142, 242] on div "12007633 (327986972) N/A Pickup 9/26/2025 10:41 AM EDT 9/26/2025 $9.25 Submitte…" at bounding box center [284, 202] width 502 height 215
click at [184, 197] on div "12007650 (327987934) N/A Pickup 9/26/2025 10:42 AM EDT 9/26/2025 $37.50 Submitt…" at bounding box center [284, 202] width 502 height 215
click at [216, 49] on div "All Purchases" at bounding box center [368, 46] width 335 height 13
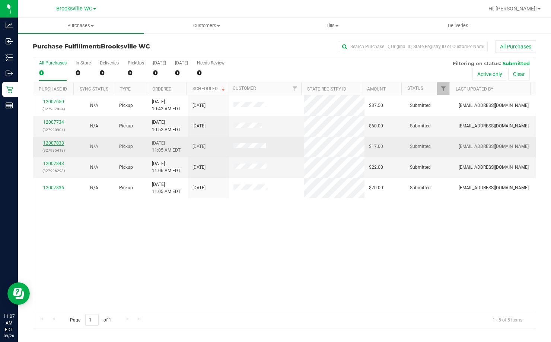
click at [51, 143] on link "12007833" at bounding box center [53, 142] width 21 height 5
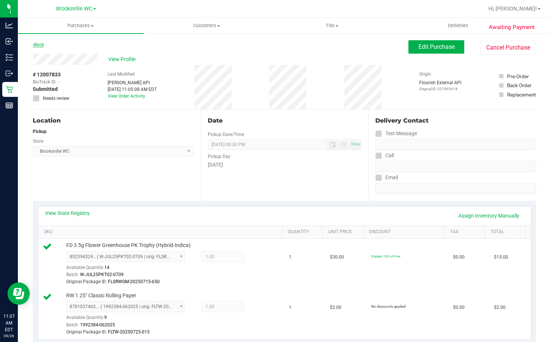
click at [41, 45] on link "Back" at bounding box center [38, 44] width 11 height 5
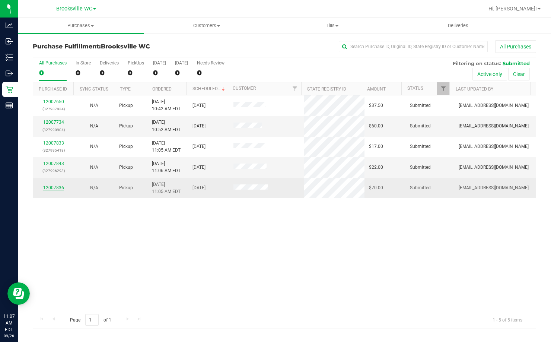
click at [50, 185] on link "12007836" at bounding box center [53, 187] width 21 height 5
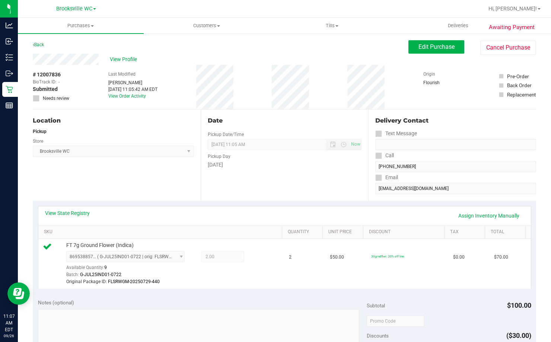
click at [45, 42] on div "Back Edit Purchase Cancel Purchase" at bounding box center [284, 46] width 503 height 13
click at [35, 44] on link "Back" at bounding box center [38, 44] width 11 height 5
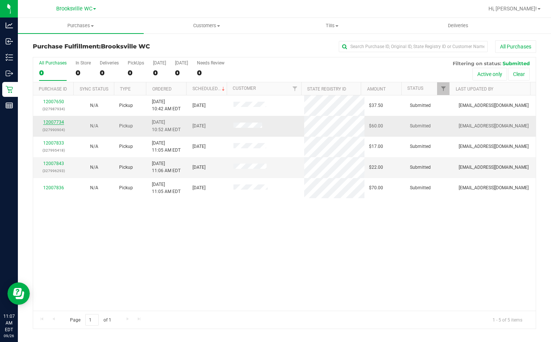
click at [55, 122] on link "12007734" at bounding box center [53, 121] width 21 height 5
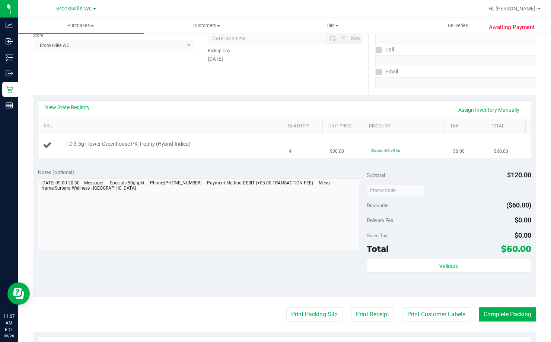
scroll to position [112, 0]
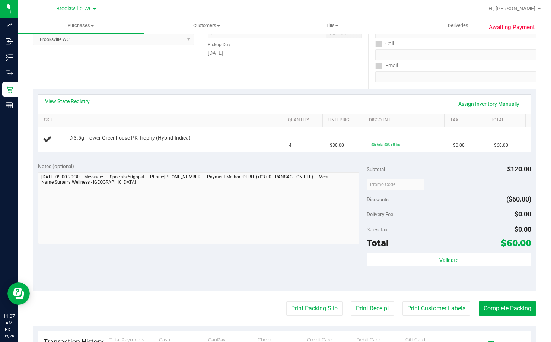
click at [63, 100] on link "View State Registry" at bounding box center [67, 101] width 45 height 7
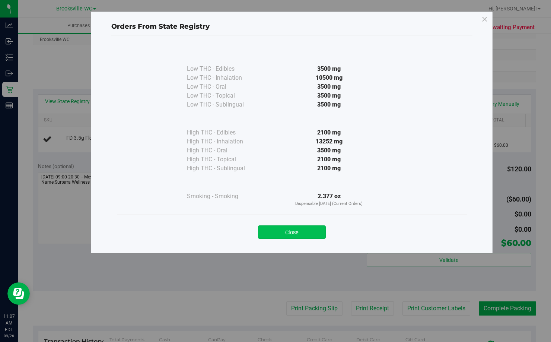
click at [288, 232] on button "Close" at bounding box center [292, 231] width 68 height 13
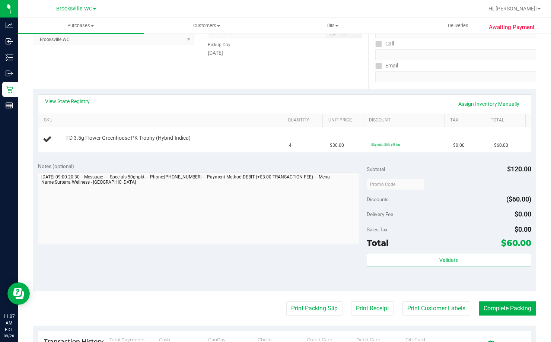
click at [282, 86] on div "Date Pickup Date/Time 09/26/2025 Now 09/26/2025 08:30 PM Now Pickup Day Friday" at bounding box center [285, 43] width 168 height 91
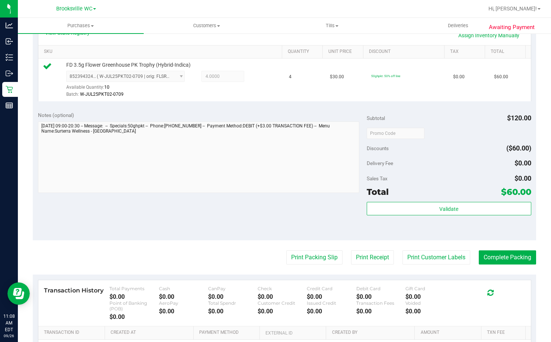
scroll to position [261, 0]
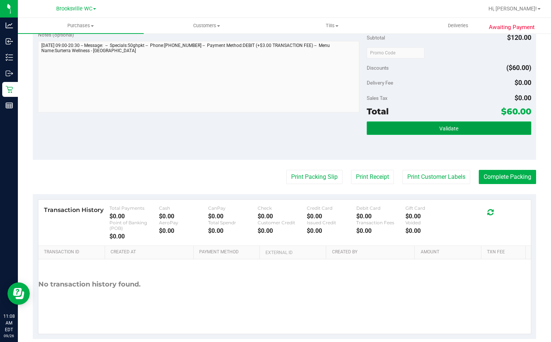
click at [429, 131] on button "Validate" at bounding box center [449, 127] width 164 height 13
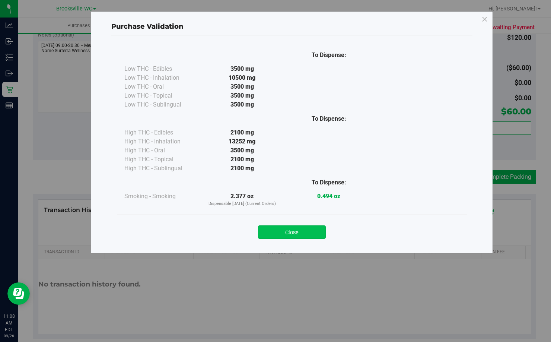
click at [282, 225] on button "Close" at bounding box center [292, 231] width 68 height 13
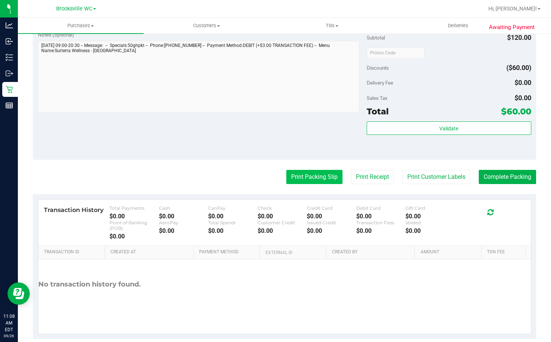
click at [299, 180] on button "Print Packing Slip" at bounding box center [314, 177] width 56 height 14
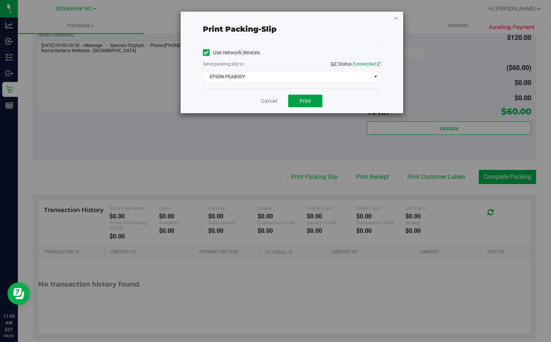
click at [301, 102] on span "Print" at bounding box center [305, 101] width 11 height 6
click at [271, 99] on link "Cancel" at bounding box center [269, 101] width 16 height 8
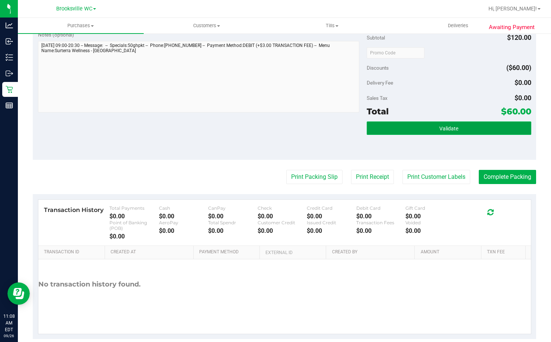
click at [472, 128] on button "Validate" at bounding box center [449, 127] width 164 height 13
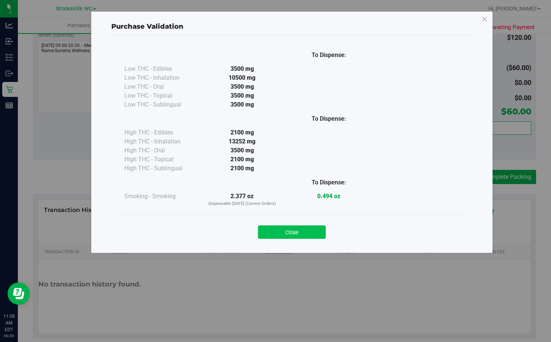
click at [298, 228] on button "Close" at bounding box center [292, 231] width 68 height 13
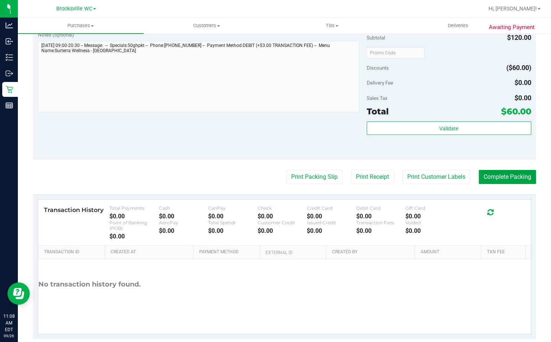
click at [510, 181] on button "Complete Packing" at bounding box center [507, 177] width 57 height 14
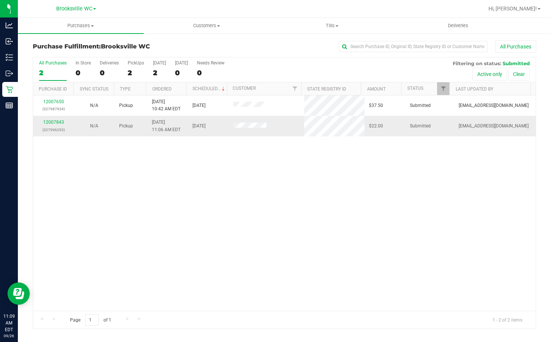
click at [56, 118] on td "12007843 (327996293)" at bounding box center [53, 126] width 41 height 20
click at [55, 119] on div "12007843 (327996293)" at bounding box center [54, 126] width 32 height 14
click at [53, 121] on link "12007843" at bounding box center [53, 121] width 21 height 5
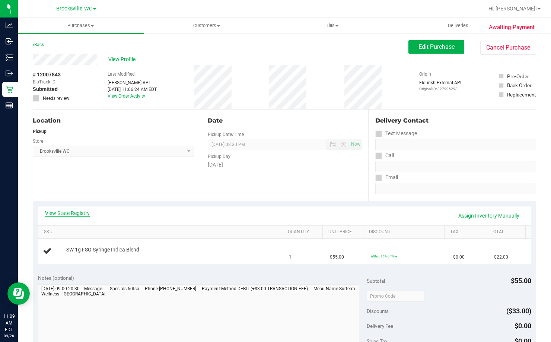
click at [67, 211] on link "View State Registry" at bounding box center [67, 212] width 45 height 7
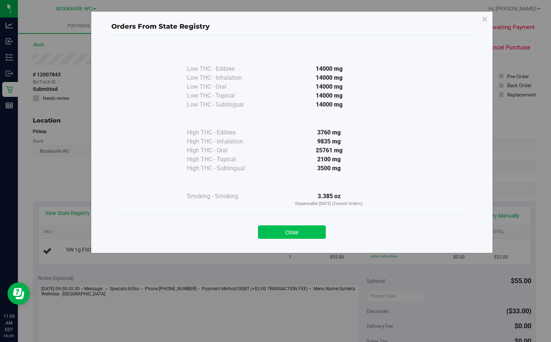
click at [302, 233] on button "Close" at bounding box center [292, 231] width 68 height 13
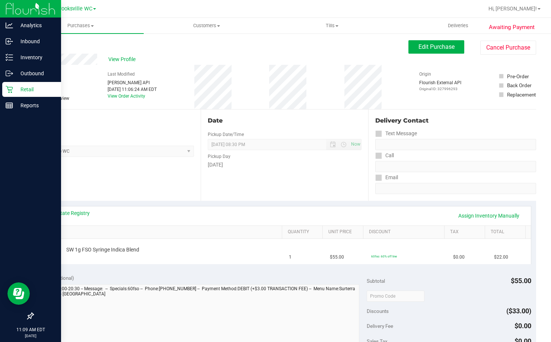
click at [10, 92] on icon at bounding box center [9, 89] width 7 height 7
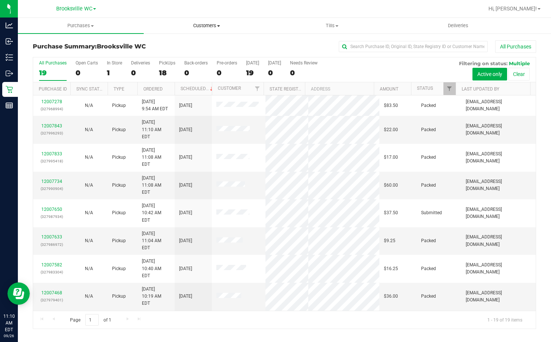
click at [211, 24] on span "Customers" at bounding box center [206, 25] width 125 height 7
click at [180, 45] on span "All customers" at bounding box center [171, 45] width 54 height 6
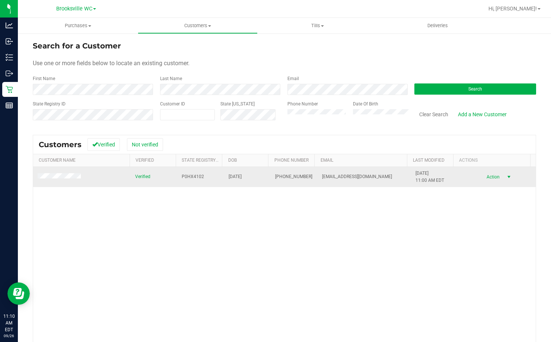
drag, startPoint x: 474, startPoint y: 177, endPoint x: 478, endPoint y: 178, distance: 3.8
click at [480, 177] on span "Action" at bounding box center [492, 177] width 24 height 10
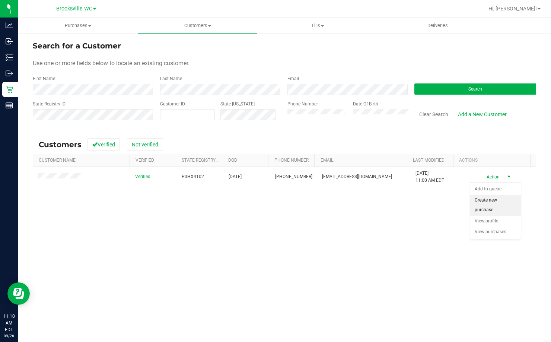
click at [485, 212] on li "Create new purchase" at bounding box center [495, 205] width 51 height 20
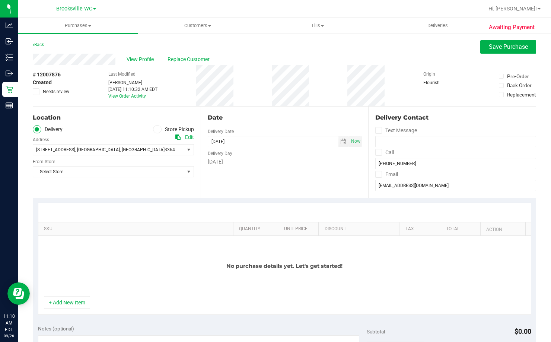
click at [149, 128] on ul "Delivery Store Pickup" at bounding box center [113, 129] width 161 height 9
click at [155, 129] on icon at bounding box center [157, 129] width 4 height 0
click at [0, 0] on input "Store Pickup" at bounding box center [0, 0] width 0 height 0
click at [144, 147] on span "Select Store" at bounding box center [108, 149] width 151 height 10
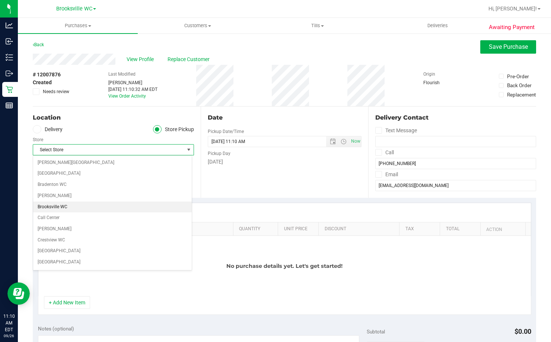
click at [118, 205] on li "Brooksville WC" at bounding box center [112, 206] width 159 height 11
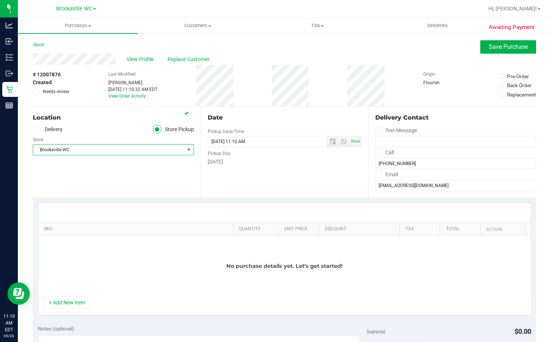
click at [276, 176] on div "Date Pickup Date/Time 09/26/2025 Now 09/26/2025 11:10 AM Now Pickup Day Friday" at bounding box center [285, 151] width 168 height 91
click at [62, 303] on button "+ Add New Item" at bounding box center [67, 302] width 46 height 13
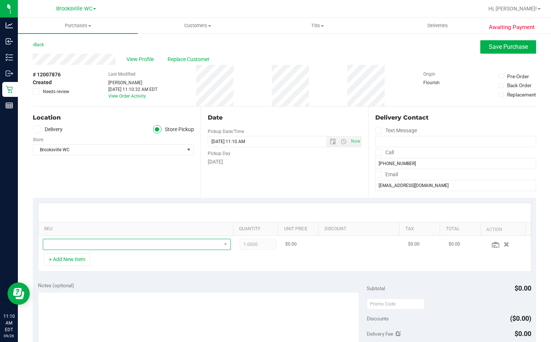
click at [105, 246] on span "NO DATA FOUND" at bounding box center [132, 244] width 178 height 10
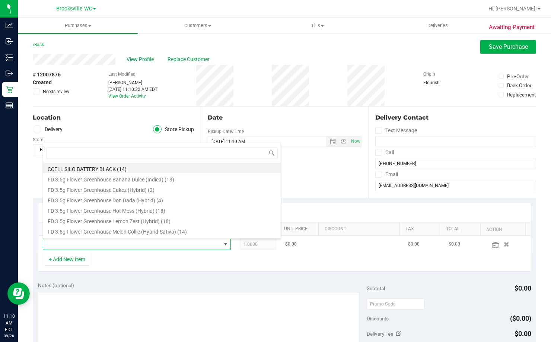
scroll to position [11, 181]
type input "dark"
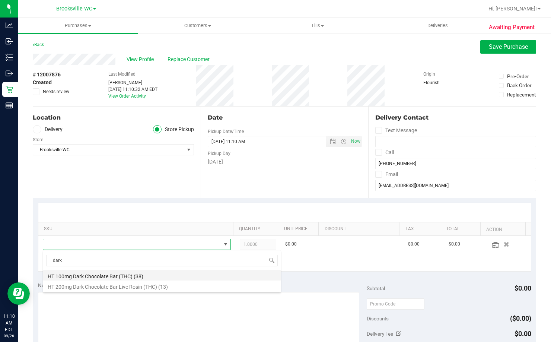
click at [177, 272] on li "HT 100mg Dark Chocolate Bar (THC) (38)" at bounding box center [161, 275] width 237 height 10
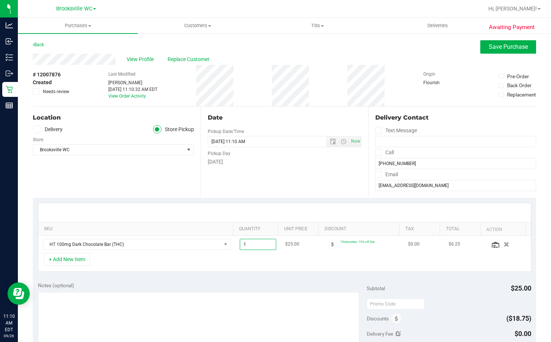
click at [263, 245] on span "1.00 1" at bounding box center [258, 244] width 36 height 11
click at [263, 245] on input "1" at bounding box center [258, 244] width 36 height 10
type input "4"
type input "4.00"
click at [271, 175] on div "Date Pickup Date/Time 09/26/2025 Now 09/26/2025 11:10 AM Now Pickup Day Friday" at bounding box center [285, 151] width 168 height 91
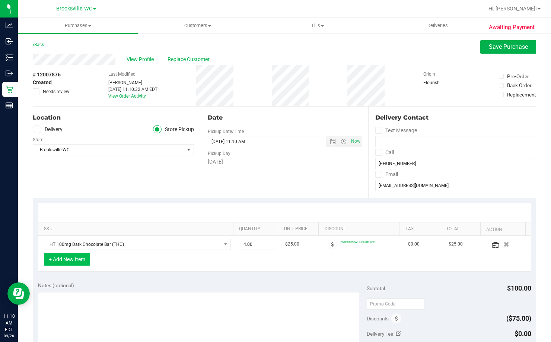
click at [82, 259] on button "+ Add New Item" at bounding box center [67, 259] width 46 height 13
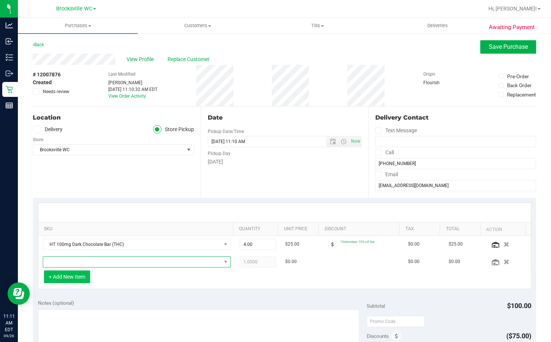
click at [82, 259] on span "NO DATA FOUND" at bounding box center [132, 261] width 178 height 10
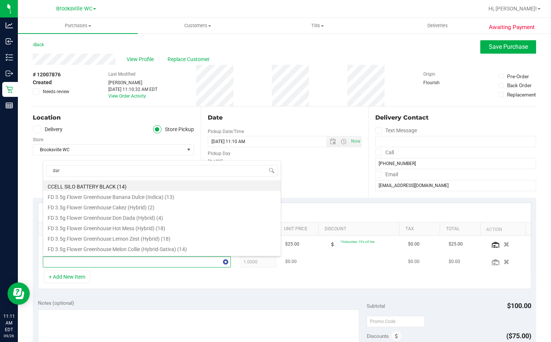
type input "dark"
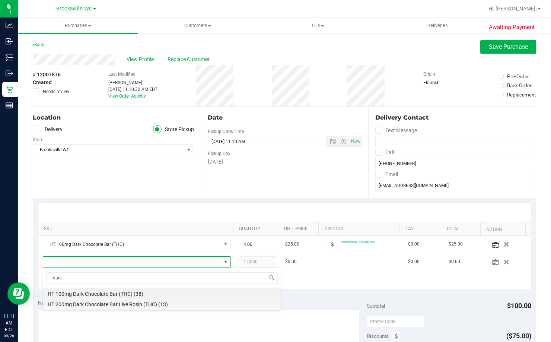
click at [162, 306] on li "HT 200mg Dark Chocolate Bar Live Rosin (THC) (13)" at bounding box center [161, 303] width 237 height 10
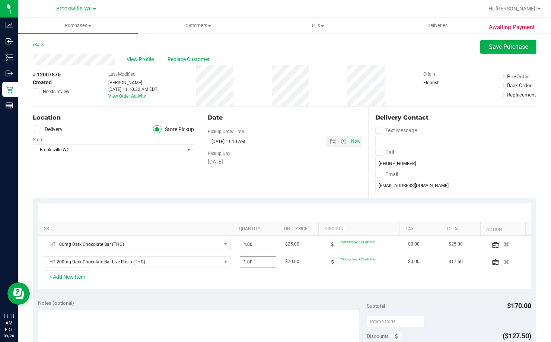
click at [254, 261] on span "1.00 1" at bounding box center [258, 261] width 36 height 11
click at [254, 261] on input "1" at bounding box center [258, 261] width 36 height 10
type input "2"
type input "2.00"
click at [272, 183] on div "Date Pickup Date/Time 09/26/2025 Now 09/26/2025 11:10 AM Now Pickup Day Friday" at bounding box center [285, 151] width 168 height 91
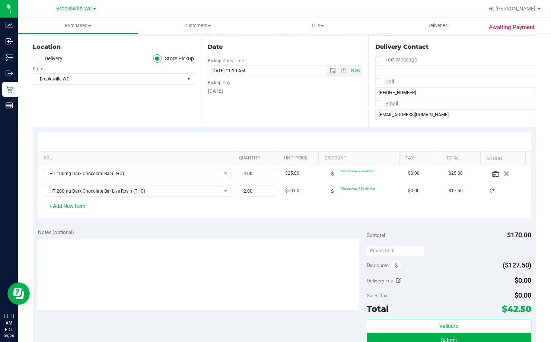
scroll to position [112, 0]
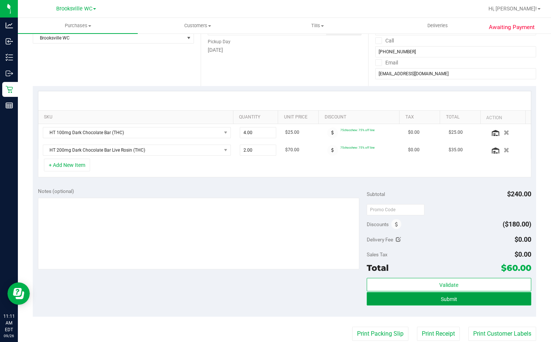
click at [435, 298] on button "Submit" at bounding box center [449, 298] width 164 height 13
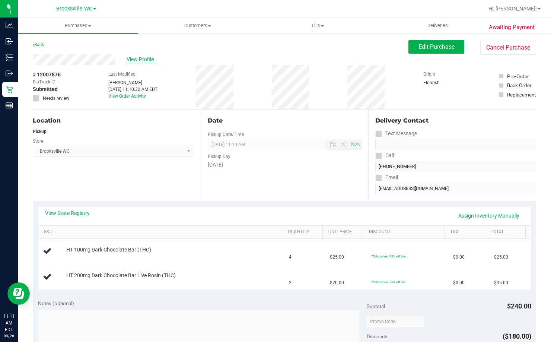
click at [143, 61] on span "View Profile" at bounding box center [142, 59] width 30 height 8
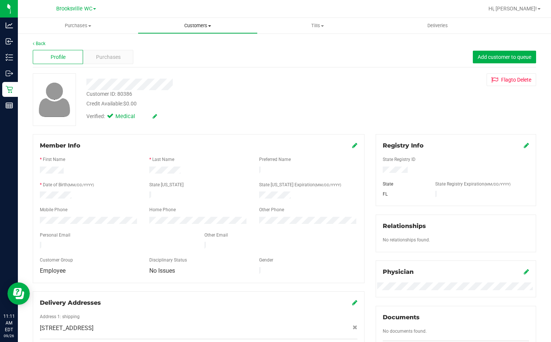
click at [198, 23] on span "Customers" at bounding box center [197, 25] width 119 height 7
click at [181, 44] on span "All customers" at bounding box center [165, 45] width 54 height 6
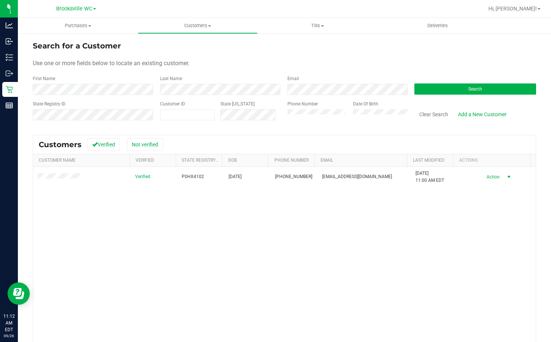
click at [491, 177] on span "Action" at bounding box center [492, 177] width 24 height 10
click at [492, 203] on li "Create new purchase" at bounding box center [495, 205] width 51 height 20
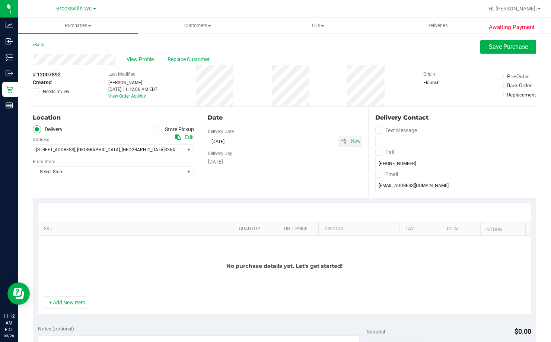
click at [155, 129] on icon at bounding box center [157, 129] width 4 height 0
click at [0, 0] on input "Store Pickup" at bounding box center [0, 0] width 0 height 0
click at [124, 148] on span "Select Store" at bounding box center [108, 149] width 151 height 10
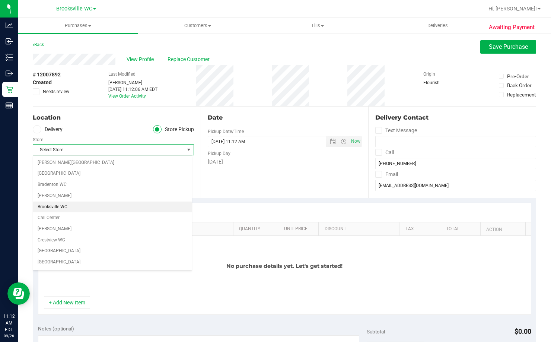
click at [100, 206] on li "Brooksville WC" at bounding box center [112, 206] width 159 height 11
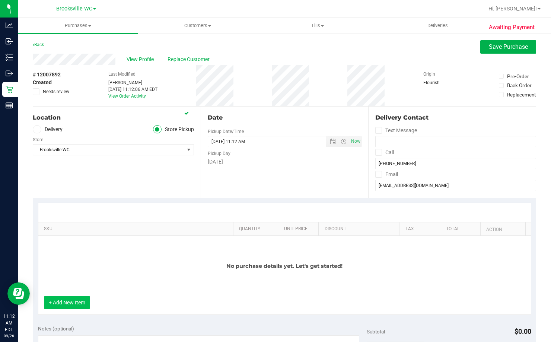
click at [73, 303] on button "+ Add New Item" at bounding box center [67, 302] width 46 height 13
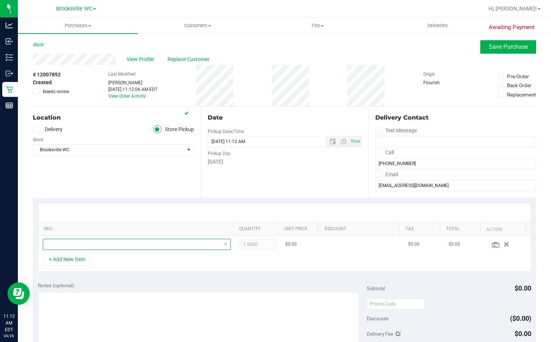
click at [102, 239] on span "NO DATA FOUND" at bounding box center [132, 244] width 178 height 10
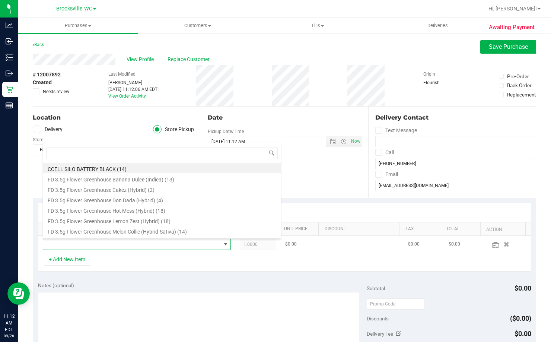
scroll to position [11, 181]
type input "gaspar"
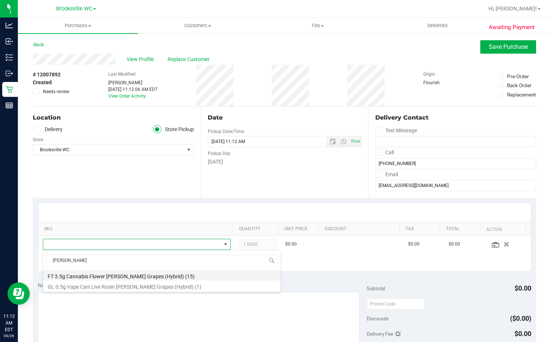
click at [148, 272] on li "FT 3.5g Cannabis Flower Gaspar's Grapes (Hybrid) (15)" at bounding box center [161, 275] width 237 height 10
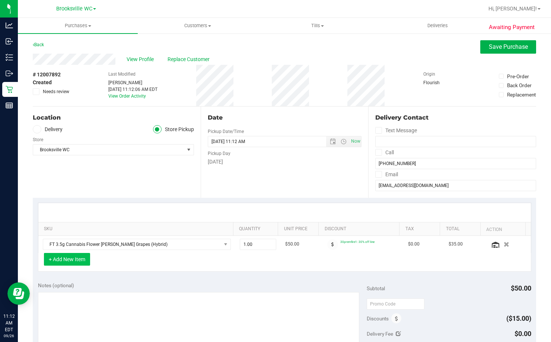
click at [74, 259] on button "+ Add New Item" at bounding box center [67, 259] width 46 height 13
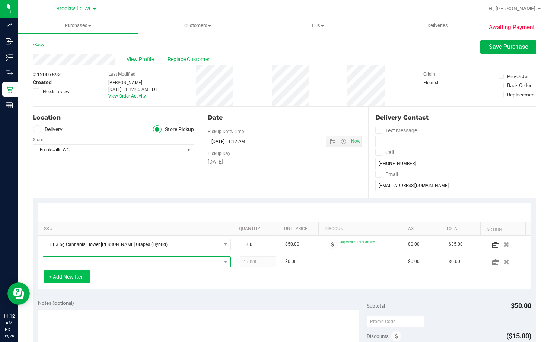
click at [74, 259] on span "NO DATA FOUND" at bounding box center [132, 261] width 178 height 10
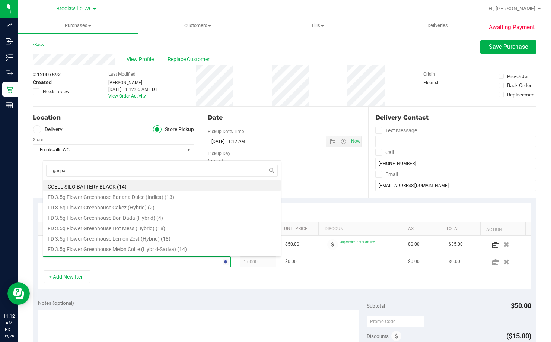
type input "gaspar"
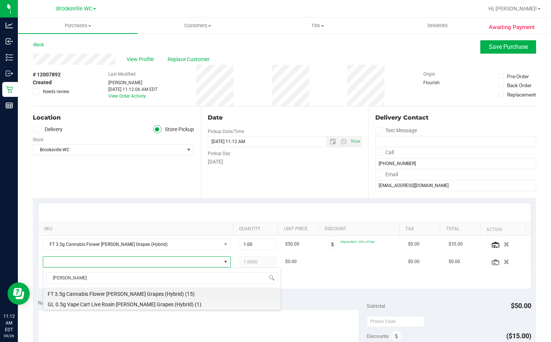
click at [159, 302] on li "GL 0.5g Vape Cart Live Rosin Gaspar's Grapes (Hybrid) (1)" at bounding box center [161, 303] width 237 height 10
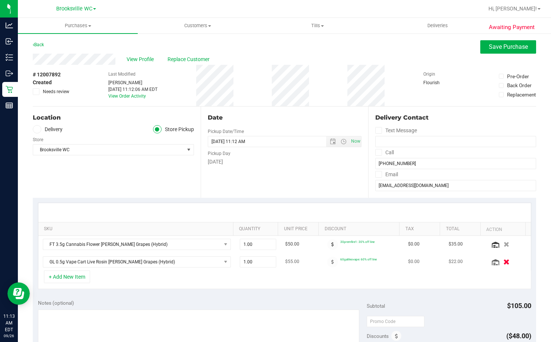
click at [500, 259] on button "button" at bounding box center [506, 262] width 13 height 8
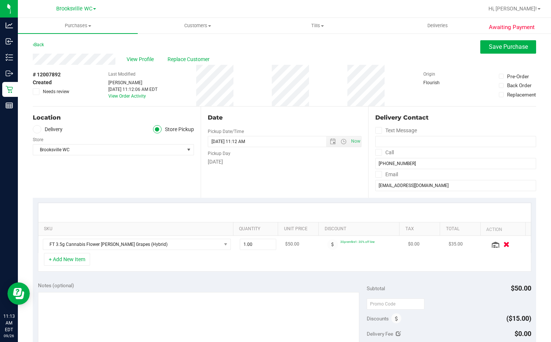
click at [504, 244] on icon "button" at bounding box center [507, 244] width 6 height 6
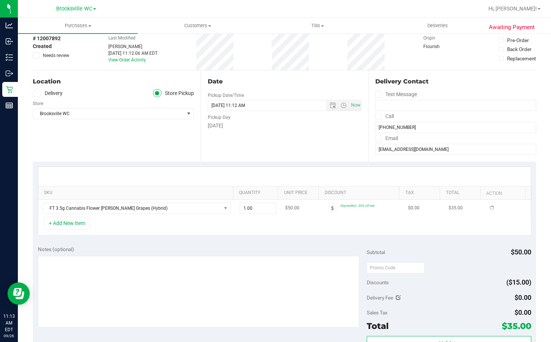
scroll to position [0, 0]
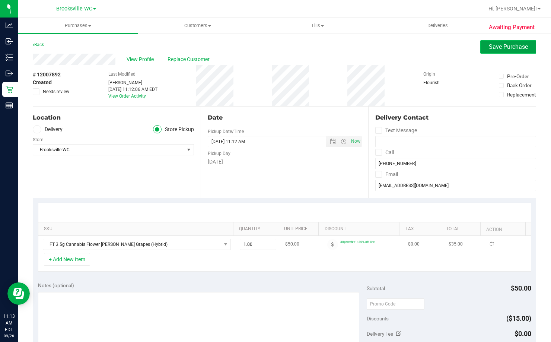
click at [482, 46] on button "Save Purchase" at bounding box center [508, 46] width 56 height 13
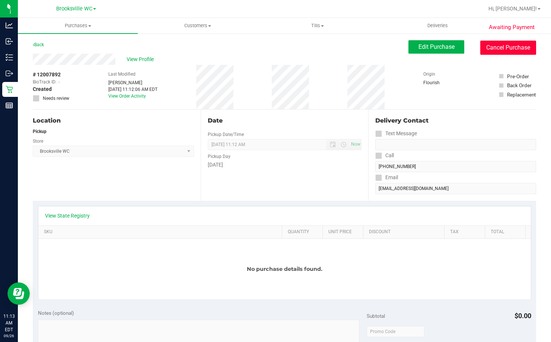
click at [495, 51] on button "Cancel Purchase" at bounding box center [508, 48] width 56 height 14
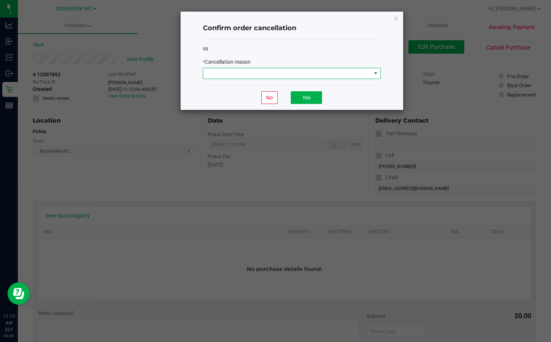
click at [255, 68] on span at bounding box center [287, 73] width 168 height 10
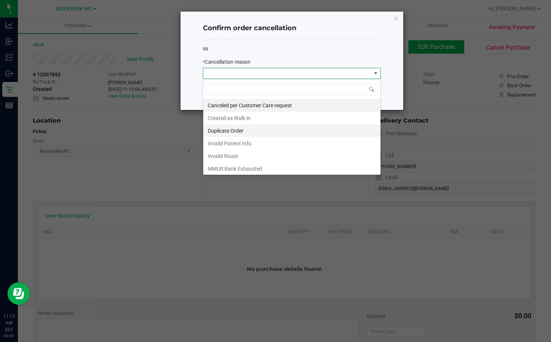
click at [247, 133] on li "Duplicate Order" at bounding box center [291, 130] width 177 height 13
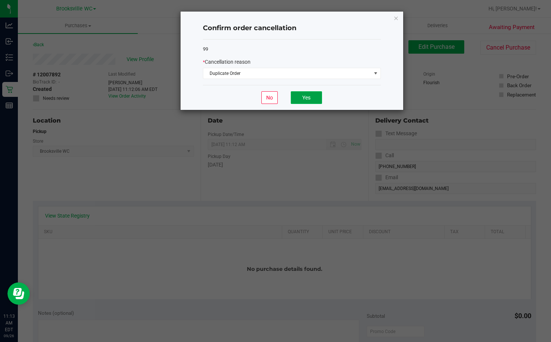
click at [297, 94] on button "Yes" at bounding box center [306, 97] width 31 height 13
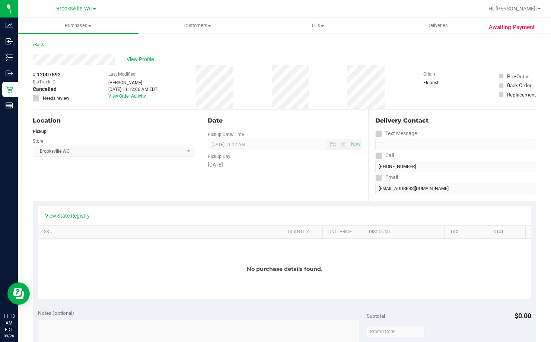
click at [35, 42] on link "Back" at bounding box center [38, 44] width 11 height 5
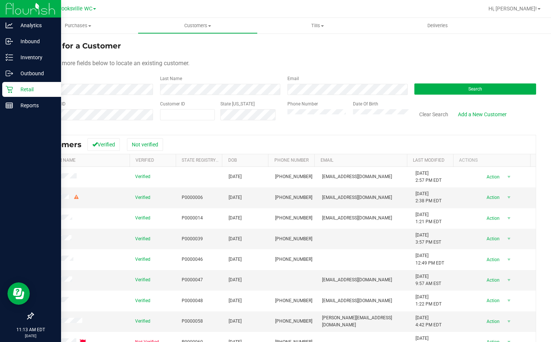
click at [16, 95] on div "Retail" at bounding box center [31, 89] width 59 height 15
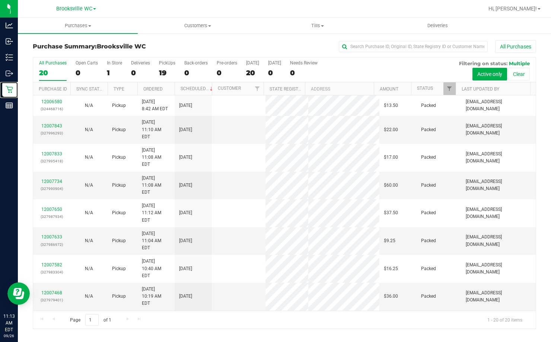
scroll to position [197, 0]
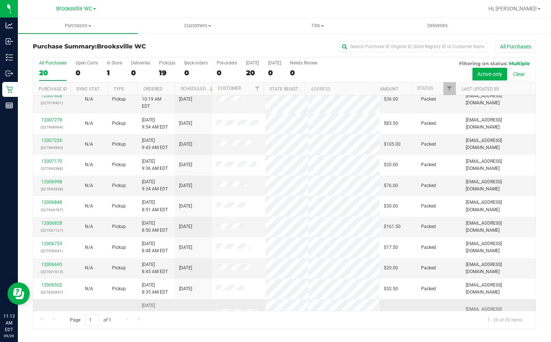
click at [55, 310] on link "12007876" at bounding box center [51, 312] width 21 height 5
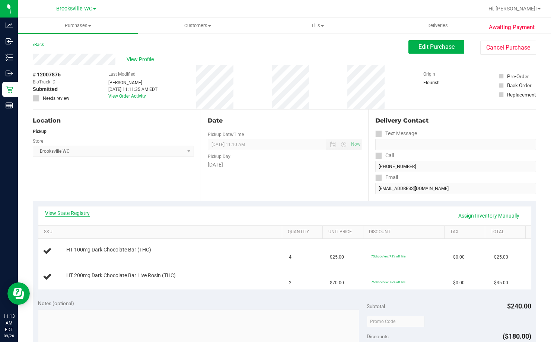
click at [63, 211] on link "View State Registry" at bounding box center [67, 212] width 45 height 7
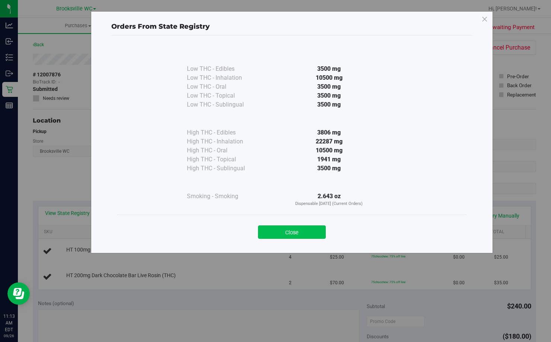
click at [291, 231] on button "Close" at bounding box center [292, 231] width 68 height 13
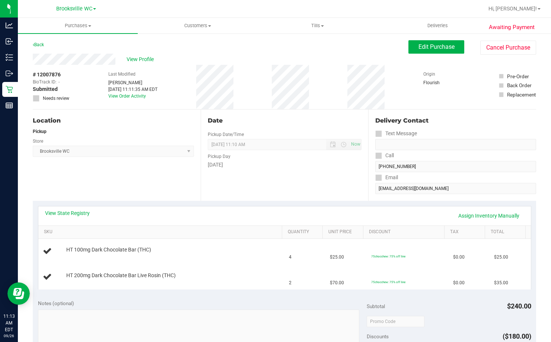
click at [293, 168] on div "Friday" at bounding box center [285, 165] width 154 height 8
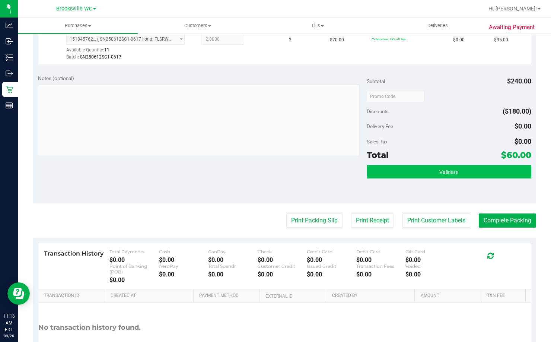
scroll to position [261, 0]
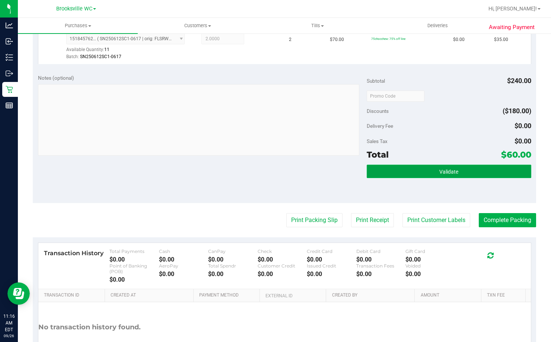
click at [447, 165] on button "Validate" at bounding box center [449, 170] width 164 height 13
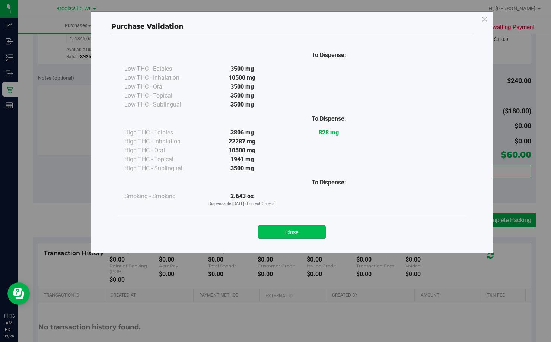
click at [270, 236] on button "Close" at bounding box center [292, 231] width 68 height 13
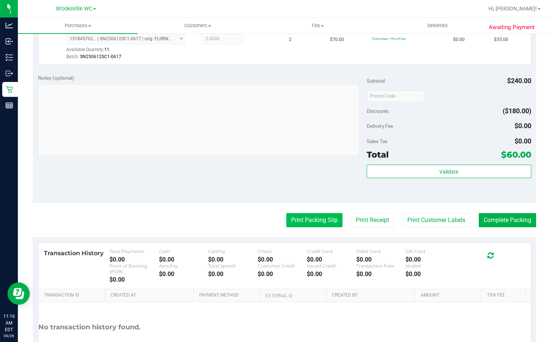
click at [327, 220] on button "Print Packing Slip" at bounding box center [314, 220] width 56 height 14
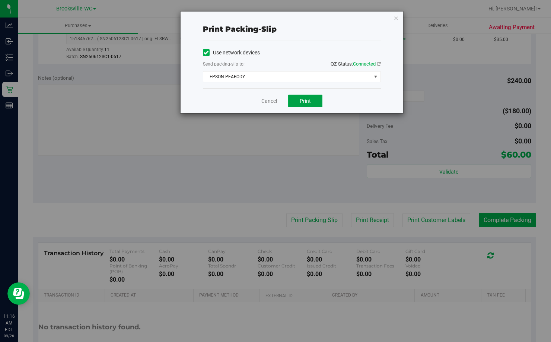
drag, startPoint x: 302, startPoint y: 99, endPoint x: 300, endPoint y: 93, distance: 6.2
click at [302, 99] on span "Print" at bounding box center [305, 101] width 11 height 6
click at [303, 99] on span "Print" at bounding box center [305, 101] width 11 height 6
click at [263, 101] on link "Cancel" at bounding box center [269, 101] width 16 height 8
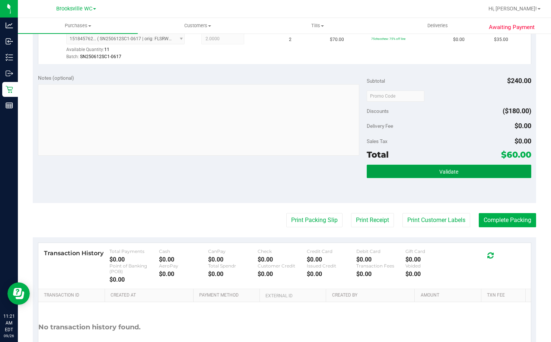
click at [477, 175] on button "Validate" at bounding box center [449, 170] width 164 height 13
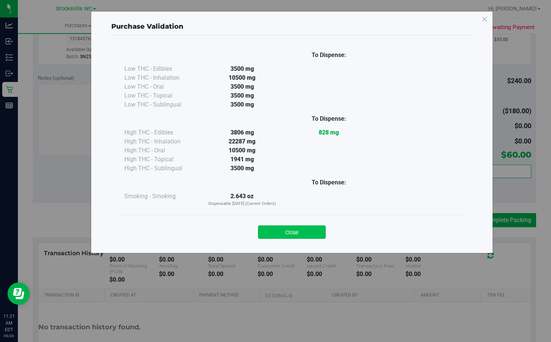
click at [314, 226] on button "Close" at bounding box center [292, 231] width 68 height 13
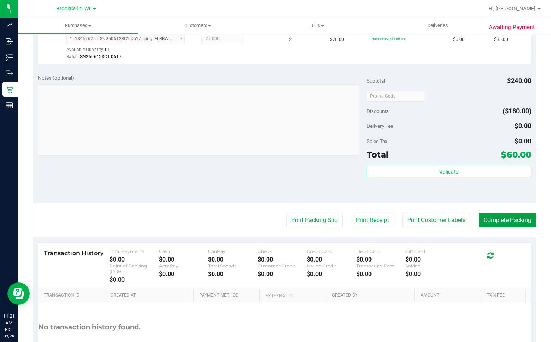
click at [502, 221] on button "Complete Packing" at bounding box center [507, 220] width 57 height 14
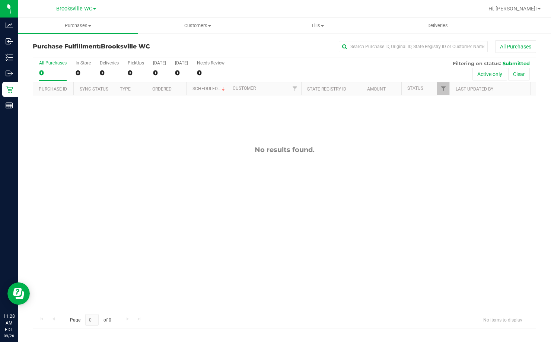
drag, startPoint x: 183, startPoint y: 178, endPoint x: 162, endPoint y: 131, distance: 52.1
click at [183, 178] on div "No results found." at bounding box center [284, 227] width 502 height 265
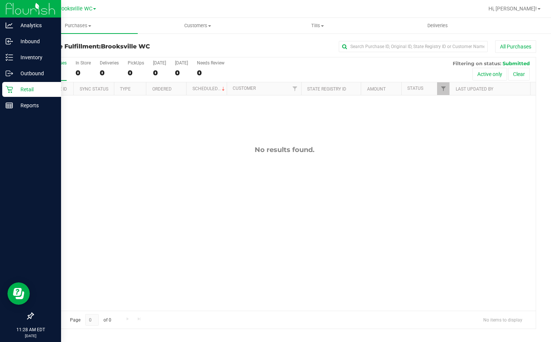
click at [15, 89] on p "Retail" at bounding box center [35, 89] width 45 height 9
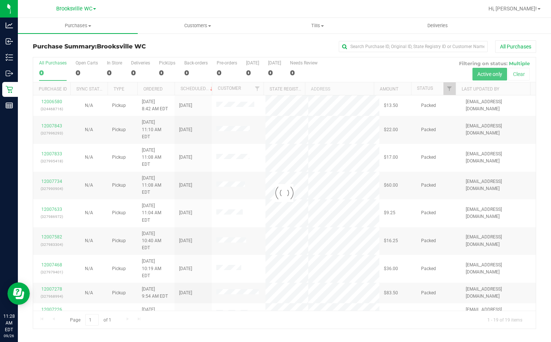
click at [114, 67] on div at bounding box center [284, 192] width 502 height 271
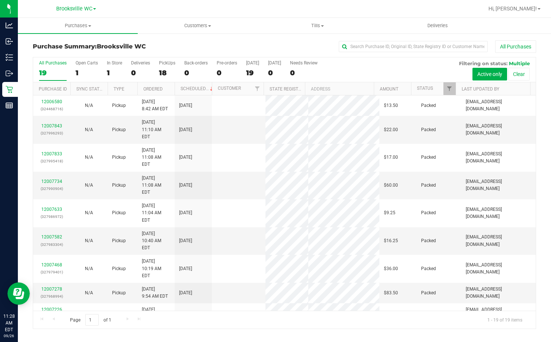
click at [114, 67] on label "In Store 1" at bounding box center [114, 70] width 15 height 20
click at [0, 0] on input "In Store 1" at bounding box center [0, 0] width 0 height 0
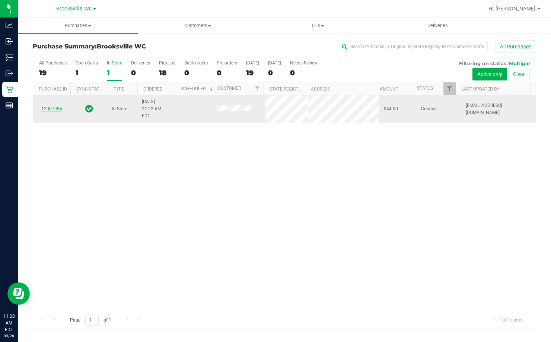
click at [51, 106] on link "12007984" at bounding box center [51, 108] width 21 height 5
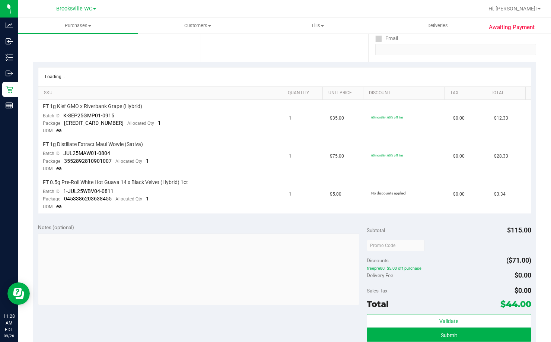
scroll to position [261, 0]
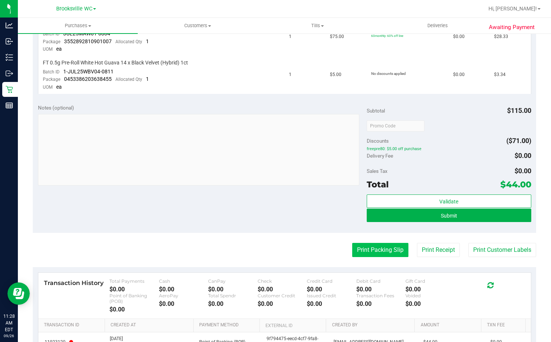
click at [378, 246] on button "Print Packing Slip" at bounding box center [380, 250] width 56 height 14
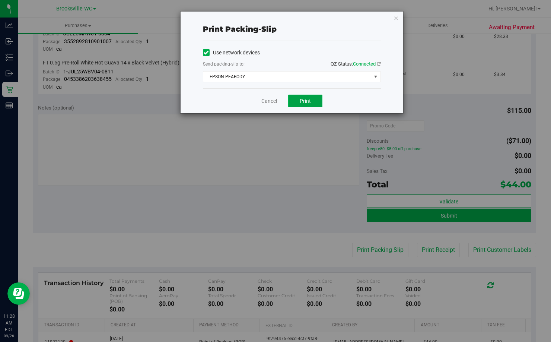
click at [300, 103] on span "Print" at bounding box center [305, 101] width 11 height 6
click at [268, 100] on link "Cancel" at bounding box center [269, 101] width 16 height 8
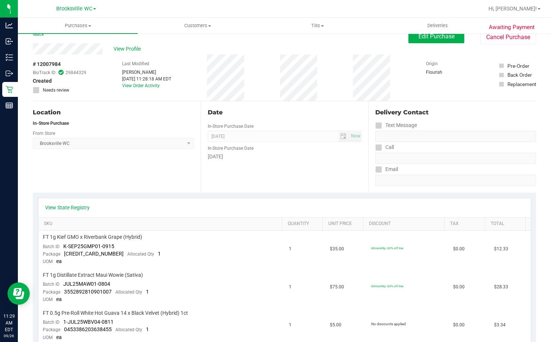
scroll to position [0, 0]
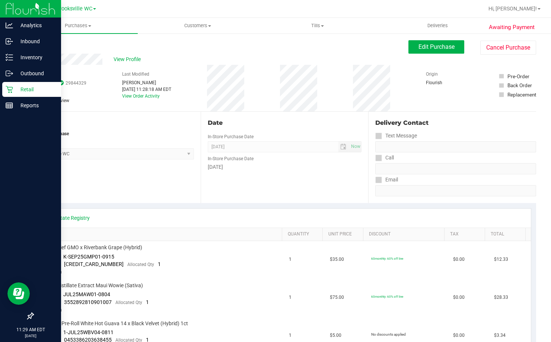
click at [14, 95] on div "Retail" at bounding box center [31, 89] width 59 height 15
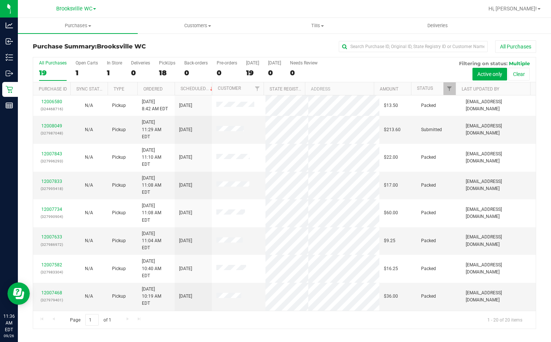
click at [160, 39] on div "Purchase Summary: Brooksville WC All Purchases All Purchases 19 Open Carts 1 In…" at bounding box center [284, 184] width 533 height 303
click at [56, 123] on link "12008049" at bounding box center [51, 125] width 21 height 5
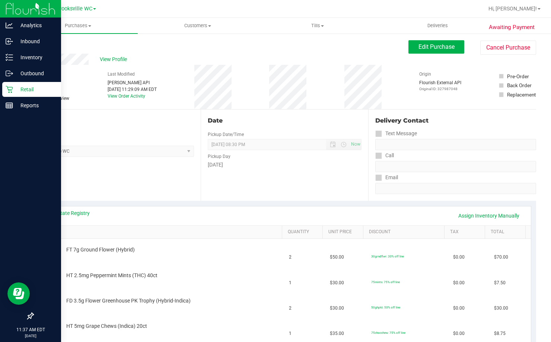
click at [15, 84] on div "Retail" at bounding box center [31, 89] width 59 height 15
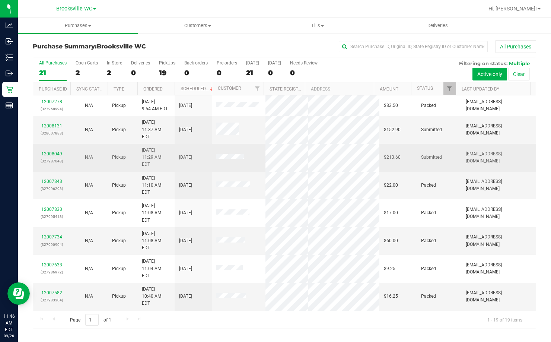
click at [49, 150] on div "12008049 (327987048)" at bounding box center [52, 157] width 28 height 14
click at [51, 151] on link "12008049" at bounding box center [51, 153] width 21 height 5
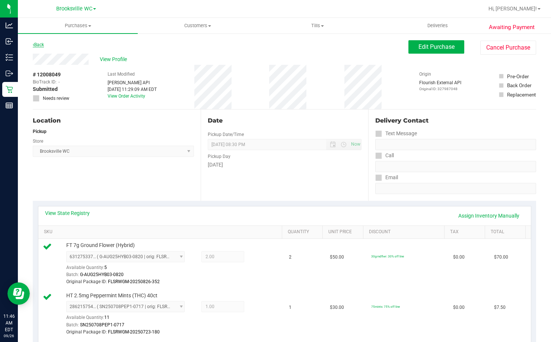
click at [43, 46] on link "Back" at bounding box center [38, 44] width 11 height 5
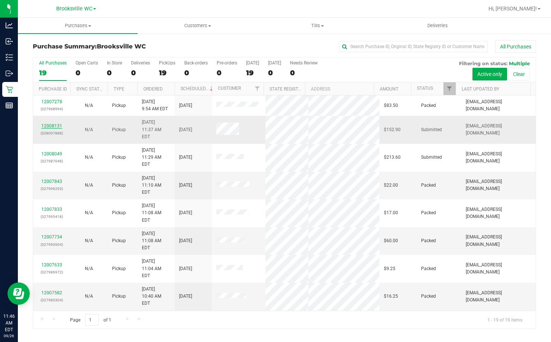
click at [54, 123] on link "12008131" at bounding box center [51, 125] width 21 height 5
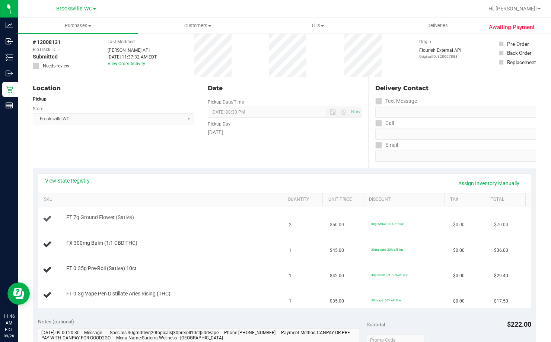
scroll to position [74, 0]
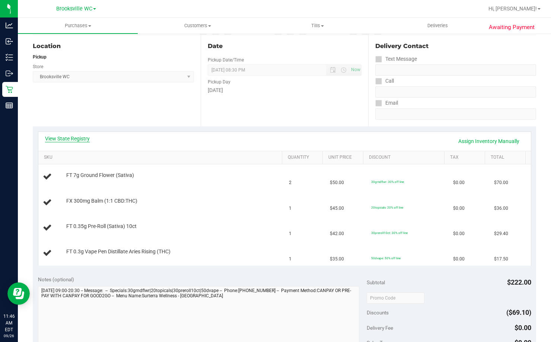
click at [66, 137] on link "View State Registry" at bounding box center [67, 138] width 45 height 7
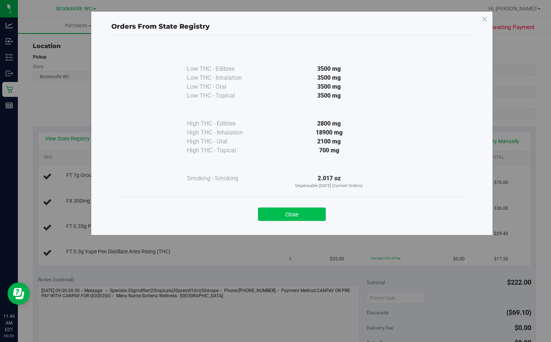
click at [286, 215] on button "Close" at bounding box center [292, 213] width 68 height 13
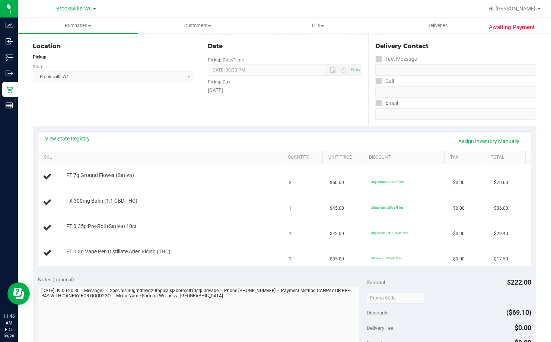
click at [267, 112] on div "Date Pickup Date/Time 09/26/2025 Now 09/26/2025 08:30 PM Now Pickup Day Friday" at bounding box center [285, 80] width 168 height 91
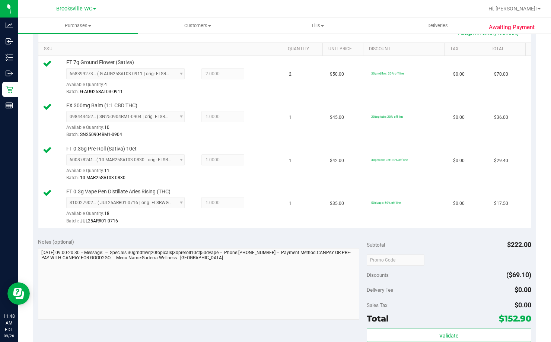
scroll to position [298, 0]
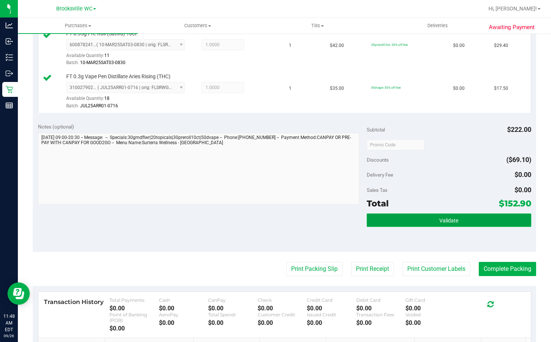
click at [433, 223] on button "Validate" at bounding box center [449, 219] width 164 height 13
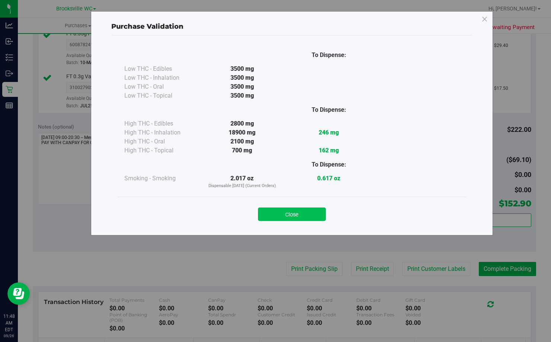
click at [285, 210] on button "Close" at bounding box center [292, 213] width 68 height 13
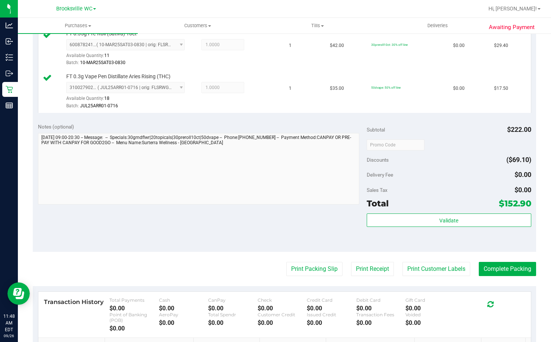
click at [294, 278] on purchase-details "Back Edit Purchase Cancel Purchase View Profile # 12008131 BioTrack ID: - Submi…" at bounding box center [284, 86] width 503 height 688
click at [295, 270] on button "Print Packing Slip" at bounding box center [314, 269] width 56 height 14
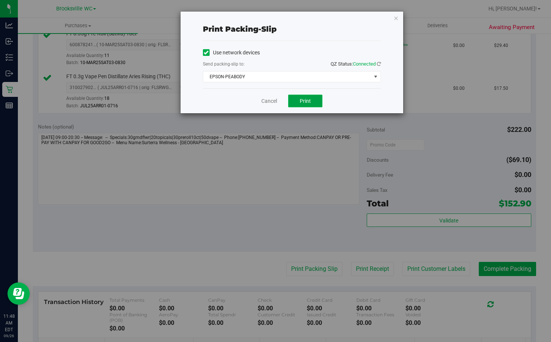
click at [313, 104] on button "Print" at bounding box center [305, 101] width 34 height 13
click at [272, 100] on link "Cancel" at bounding box center [269, 101] width 16 height 8
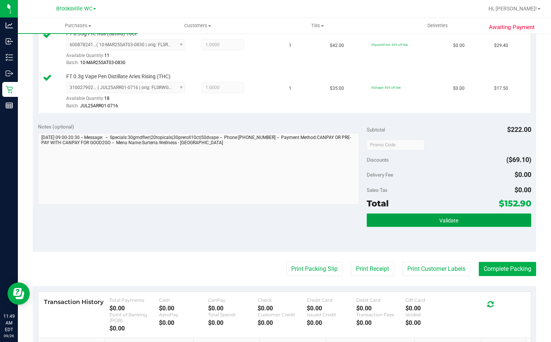
click at [500, 226] on button "Validate" at bounding box center [449, 219] width 164 height 13
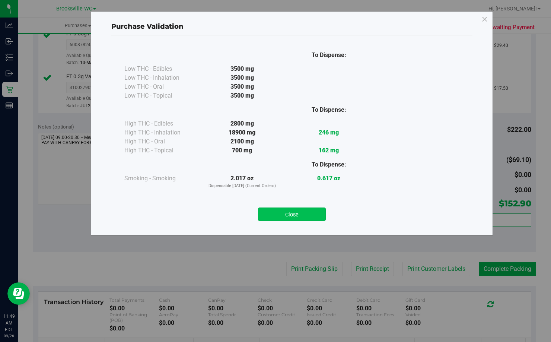
click at [292, 213] on button "Close" at bounding box center [292, 213] width 68 height 13
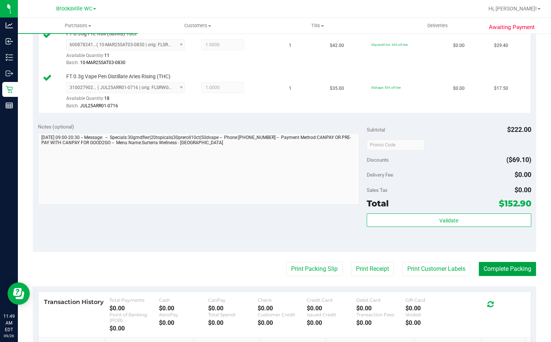
click at [499, 268] on button "Complete Packing" at bounding box center [507, 269] width 57 height 14
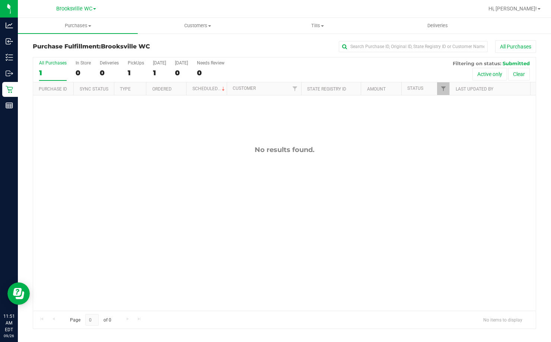
click at [161, 50] on div "Purchase Fulfillment: Brooksville WC All Purchases" at bounding box center [284, 48] width 503 height 16
click at [99, 185] on div "12008332 (328014395) N/A Pickup 9/26/2025 12:01 PM EDT 9/26/2025 $98.00 Submitt…" at bounding box center [284, 202] width 502 height 215
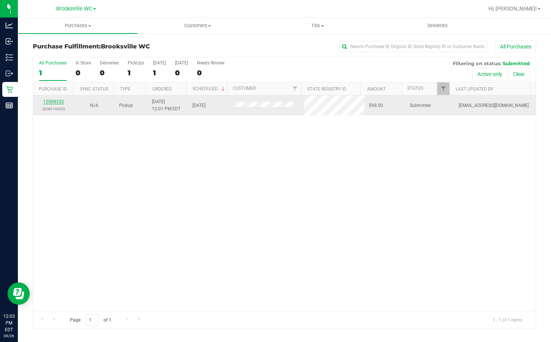
click at [52, 102] on link "12008332" at bounding box center [53, 101] width 21 height 5
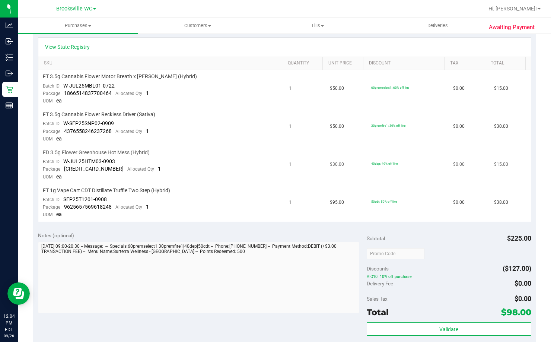
scroll to position [223, 0]
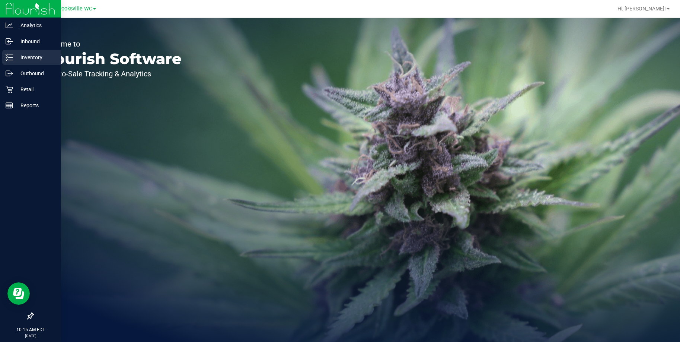
click at [13, 53] on p "Inventory" at bounding box center [35, 57] width 45 height 9
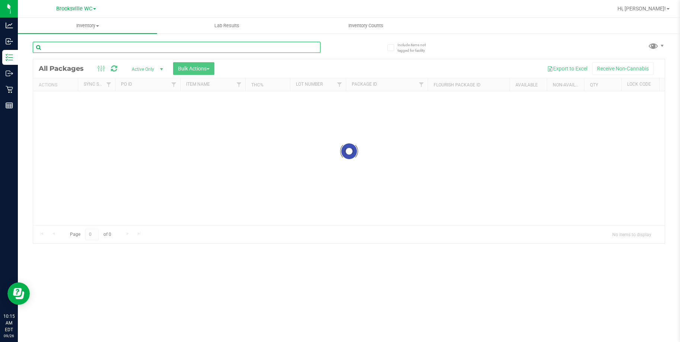
drag, startPoint x: 83, startPoint y: 46, endPoint x: 86, endPoint y: 44, distance: 4.2
click at [83, 46] on input "text" at bounding box center [177, 47] width 288 height 11
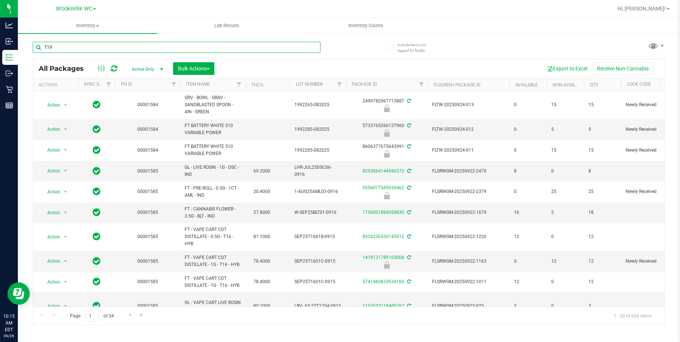
type input "T19"
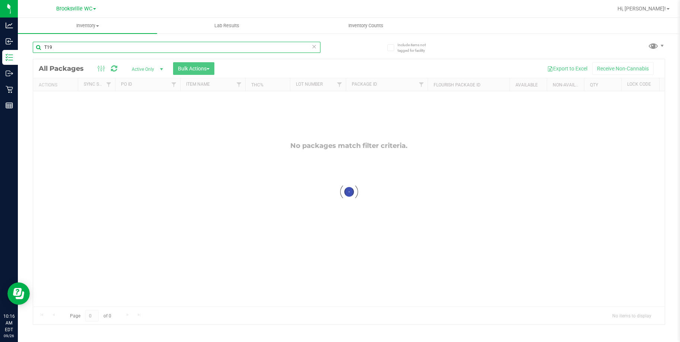
click at [142, 46] on input "T19" at bounding box center [177, 47] width 288 height 11
click at [143, 45] on input "T19" at bounding box center [177, 47] width 288 height 11
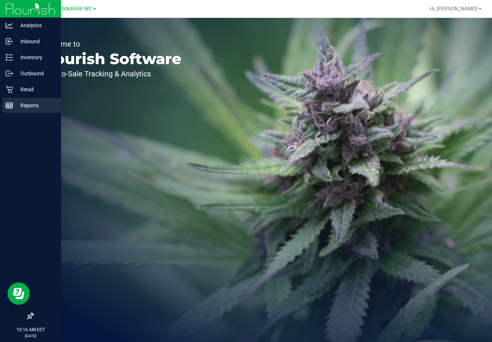
click at [15, 101] on p "Reports" at bounding box center [35, 105] width 45 height 9
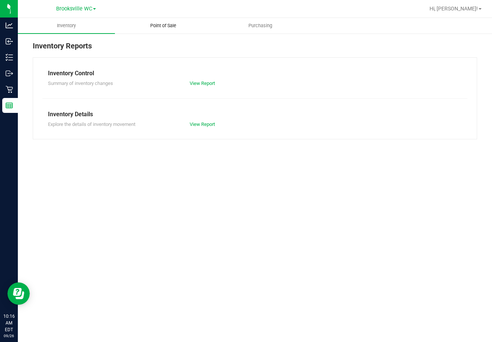
click at [157, 20] on uib-tab-heading "Point of Sale" at bounding box center [163, 25] width 96 height 15
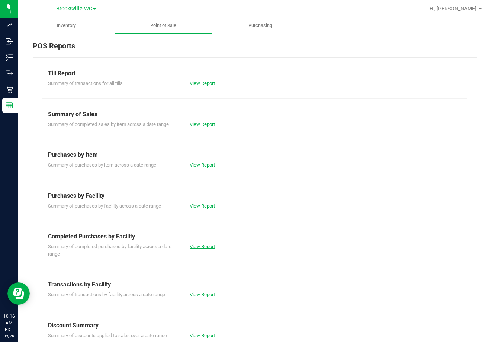
click at [194, 243] on link "View Report" at bounding box center [202, 246] width 25 height 6
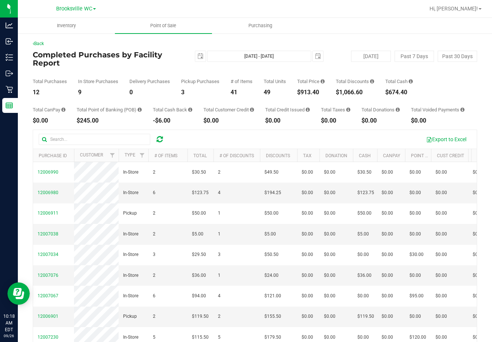
drag, startPoint x: 188, startPoint y: 71, endPoint x: 246, endPoint y: 88, distance: 59.9
click at [189, 72] on div "Total Purchases 12 In Store Purchases 9 Delivery Purchases 0 Pickup Purchases 3…" at bounding box center [255, 81] width 445 height 28
click at [153, 80] on div "Delivery Purchases" at bounding box center [150, 81] width 41 height 5
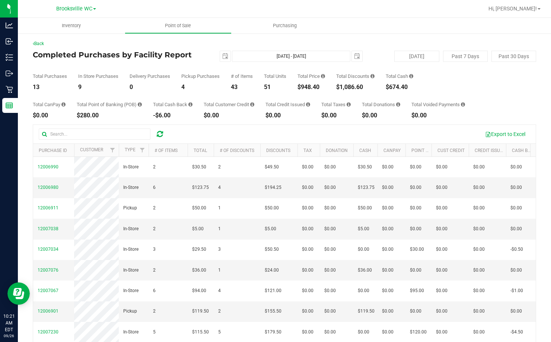
click at [259, 93] on div "Total CanPay $0.00 Total Point of Banking (POB) $280.00 Total Cash Back -$6.00 …" at bounding box center [284, 104] width 503 height 28
click at [205, 57] on div "[DATE] [DATE] - [DATE] [DATE]" at bounding box center [281, 56] width 173 height 11
drag, startPoint x: 172, startPoint y: 72, endPoint x: 126, endPoint y: 1, distance: 84.3
click at [172, 73] on div "Total Purchases 24 In Store Purchases 15 Delivery Purchases 0 Pickup Purchases …" at bounding box center [284, 76] width 503 height 28
click at [185, 48] on div "Back Completed Purchases by Facility Report [DATE] [DATE] - [DATE] [DATE] [DATE…" at bounding box center [284, 215] width 503 height 350
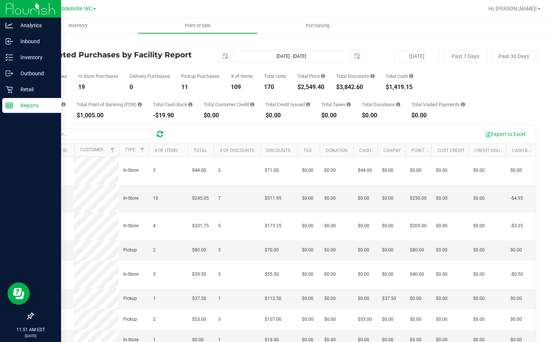
click at [18, 103] on p "Reports" at bounding box center [35, 105] width 45 height 9
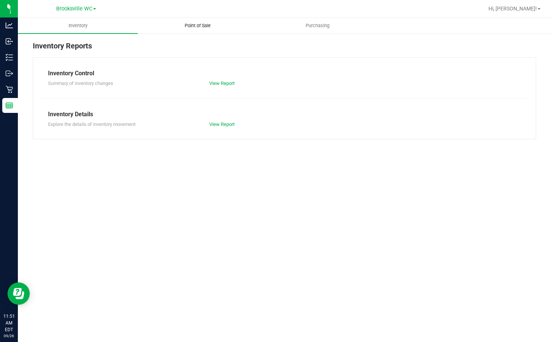
click at [200, 25] on span "Point of Sale" at bounding box center [198, 25] width 46 height 7
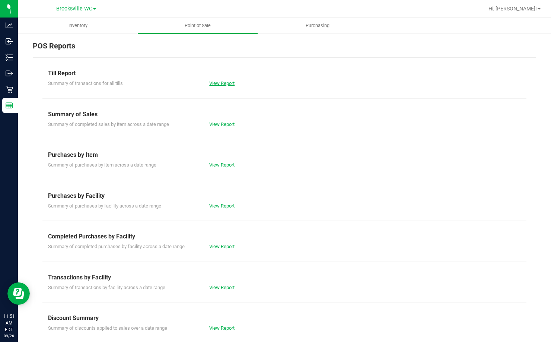
click at [231, 82] on link "View Report" at bounding box center [221, 83] width 25 height 6
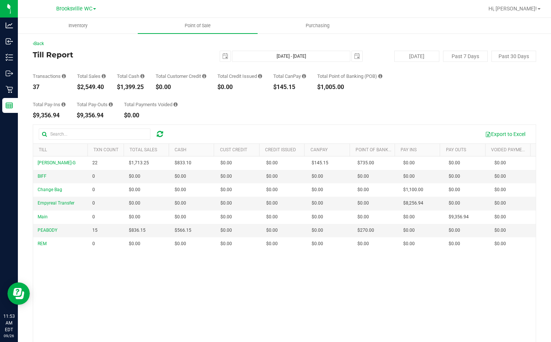
drag, startPoint x: 179, startPoint y: 100, endPoint x: 218, endPoint y: 4, distance: 103.0
click at [179, 100] on div "Total Pay-Ins $9,356.94 Total Pay-Outs $9,356.94 Total Payments Voided $0.00" at bounding box center [284, 104] width 503 height 28
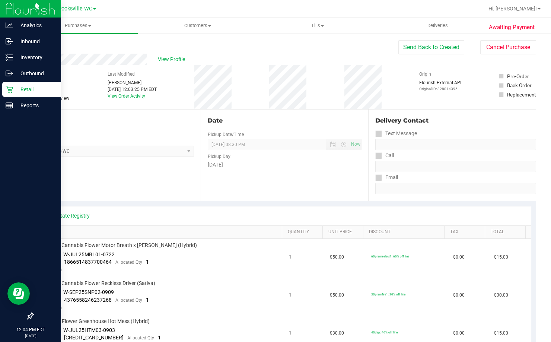
click at [9, 87] on icon at bounding box center [9, 89] width 7 height 7
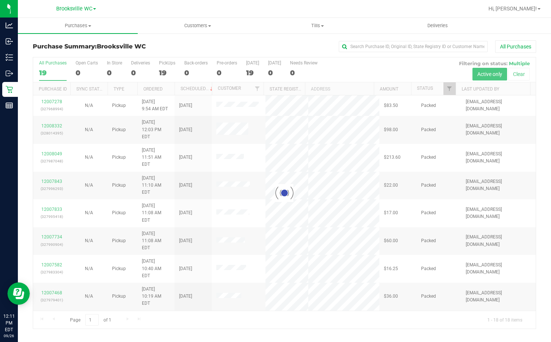
click at [163, 48] on h3 "Purchase Summary: [GEOGRAPHIC_DATA] WC" at bounding box center [117, 46] width 168 height 7
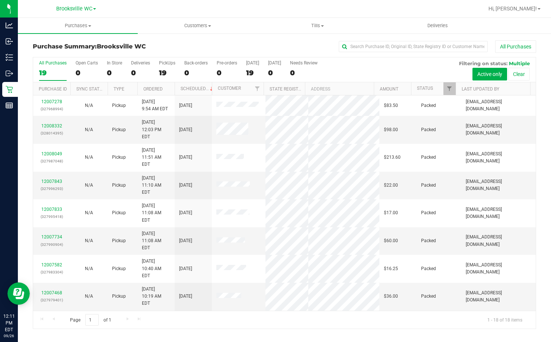
click at [152, 55] on div "Purchase Summary: [GEOGRAPHIC_DATA] WC All Purchases" at bounding box center [284, 48] width 503 height 16
click at [432, 90] on link "Status" at bounding box center [425, 88] width 16 height 5
click at [439, 89] on span at bounding box center [438, 89] width 6 height 6
click at [190, 42] on div "Purchase Summary: [GEOGRAPHIC_DATA] WC All Purchases" at bounding box center [284, 48] width 503 height 16
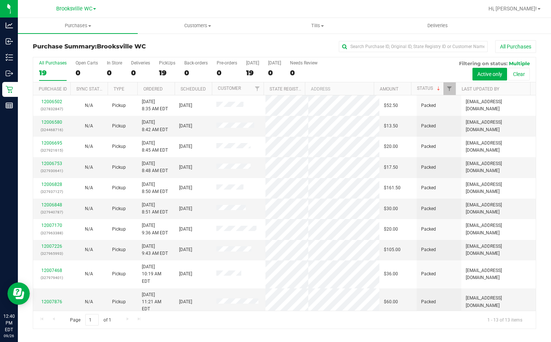
click at [182, 52] on div "Purchase Summary: [GEOGRAPHIC_DATA] WC All Purchases" at bounding box center [284, 48] width 503 height 16
click at [161, 53] on div "Purchase Summary: [GEOGRAPHIC_DATA] WC All Purchases" at bounding box center [284, 48] width 503 height 16
click at [179, 43] on div "Purchase Summary: [GEOGRAPHIC_DATA] WC All Purchases" at bounding box center [284, 48] width 503 height 16
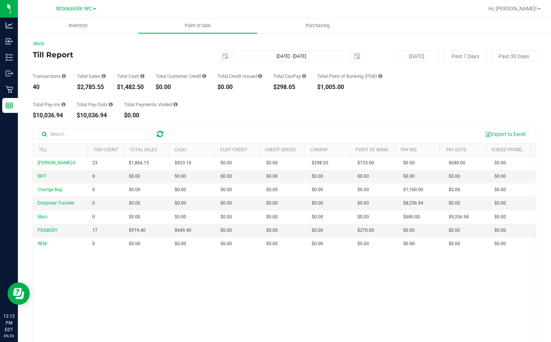
click at [163, 67] on div "Transactions 40 Total Sales $2,785.55 Total Cash $1,482.50 Total Customer Credi…" at bounding box center [284, 76] width 503 height 28
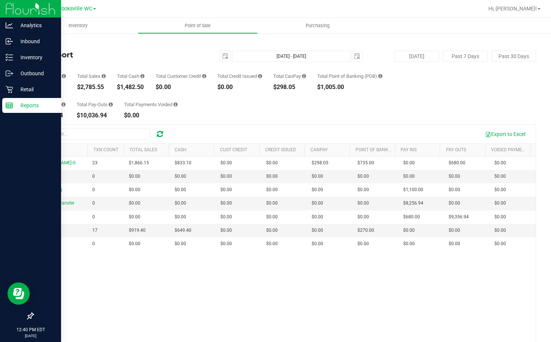
click at [17, 106] on p "Reports" at bounding box center [35, 105] width 45 height 9
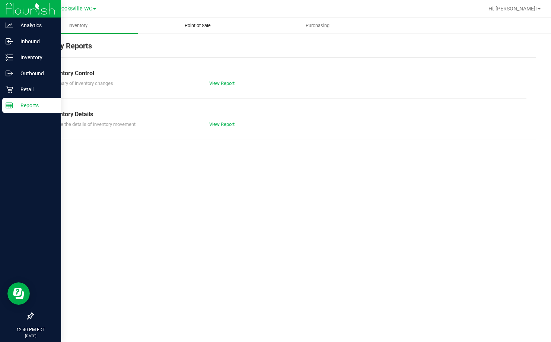
click at [185, 25] on span "Point of Sale" at bounding box center [198, 25] width 46 height 7
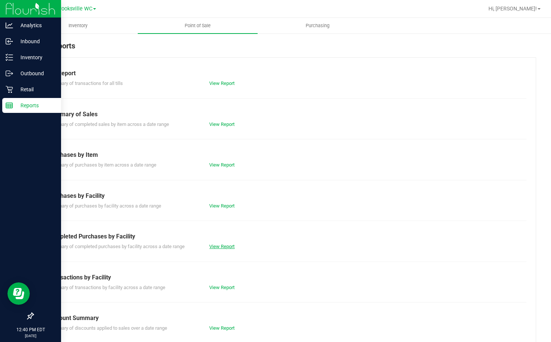
click at [229, 245] on link "View Report" at bounding box center [221, 246] width 25 height 6
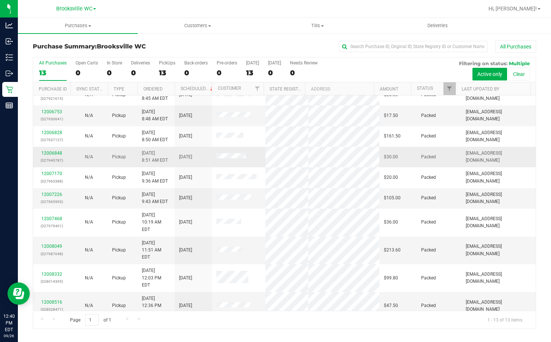
scroll to position [52, 0]
